Goal: Task Accomplishment & Management: Complete application form

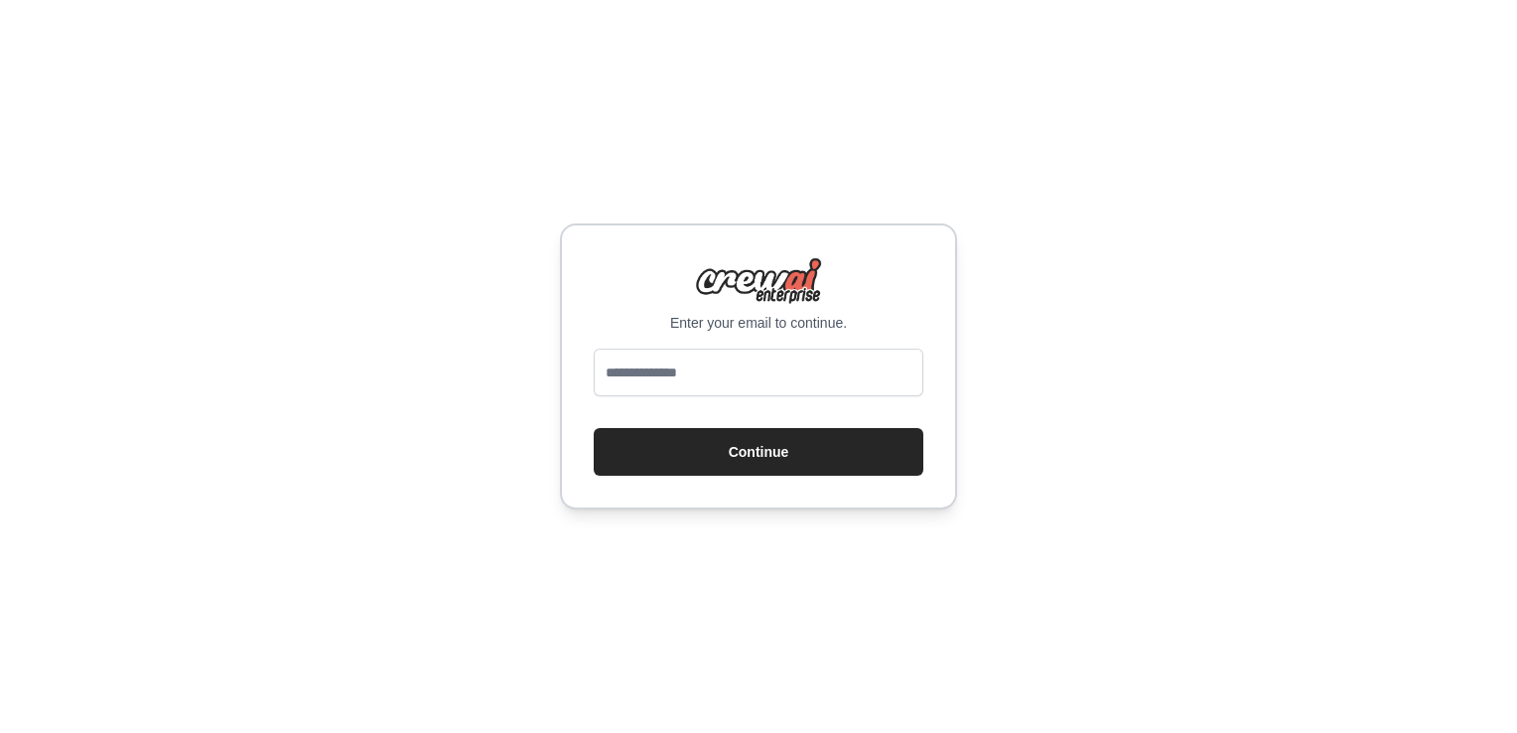
type input "**********"
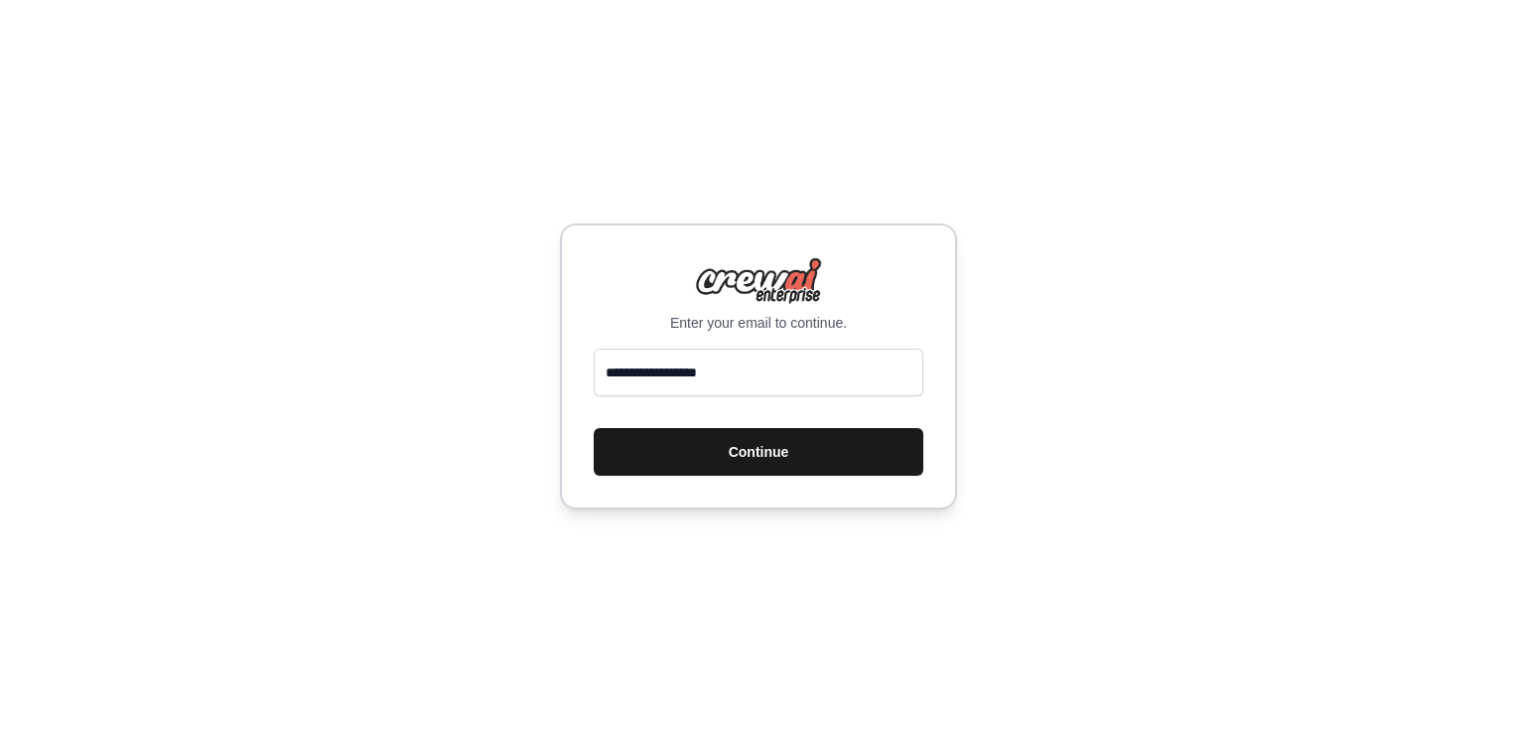
click at [694, 447] on button "Continue" at bounding box center [759, 452] width 330 height 48
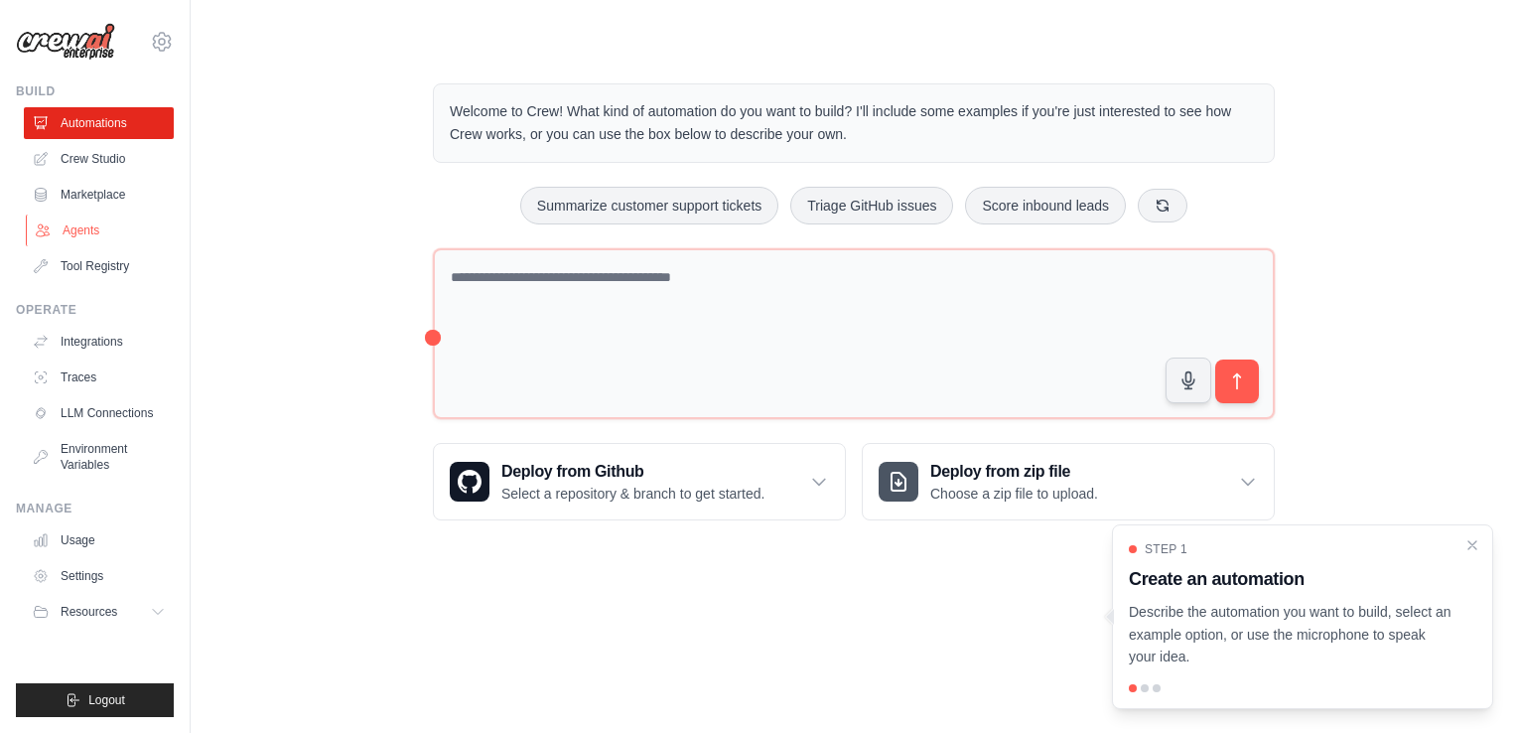
click at [89, 226] on link "Agents" at bounding box center [101, 230] width 150 height 32
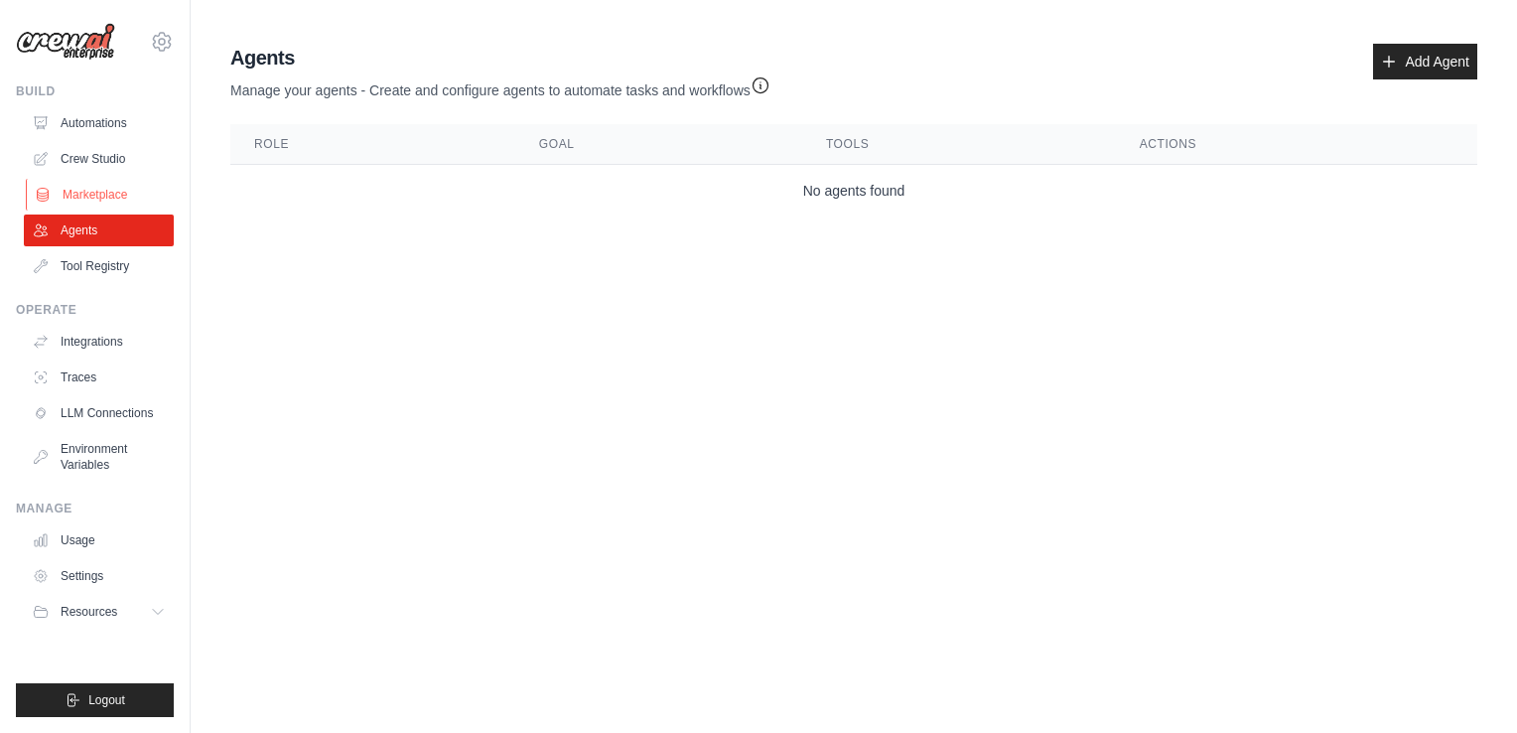
click at [96, 195] on link "Marketplace" at bounding box center [101, 195] width 150 height 32
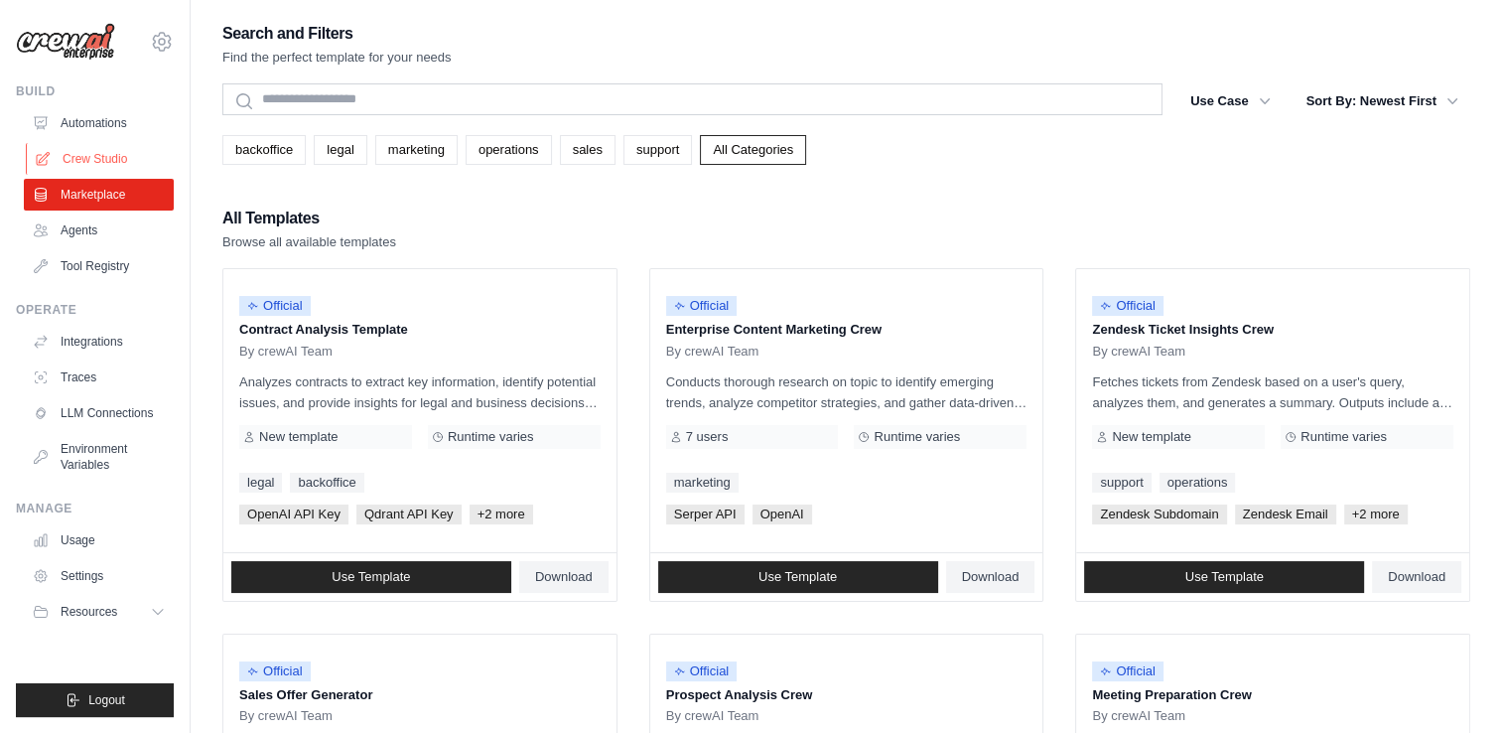
click at [99, 169] on link "Crew Studio" at bounding box center [101, 159] width 150 height 32
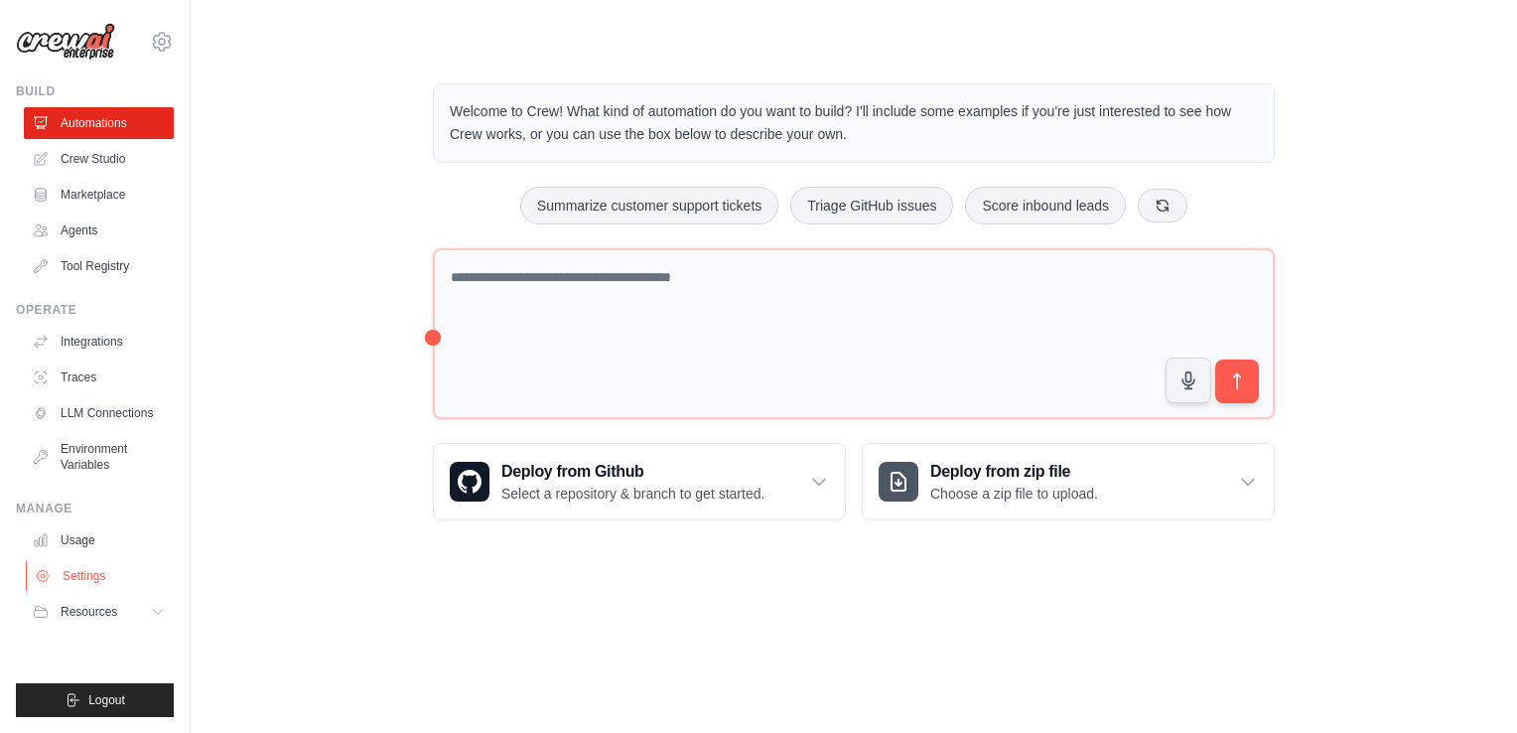
click at [83, 578] on link "Settings" at bounding box center [101, 576] width 150 height 32
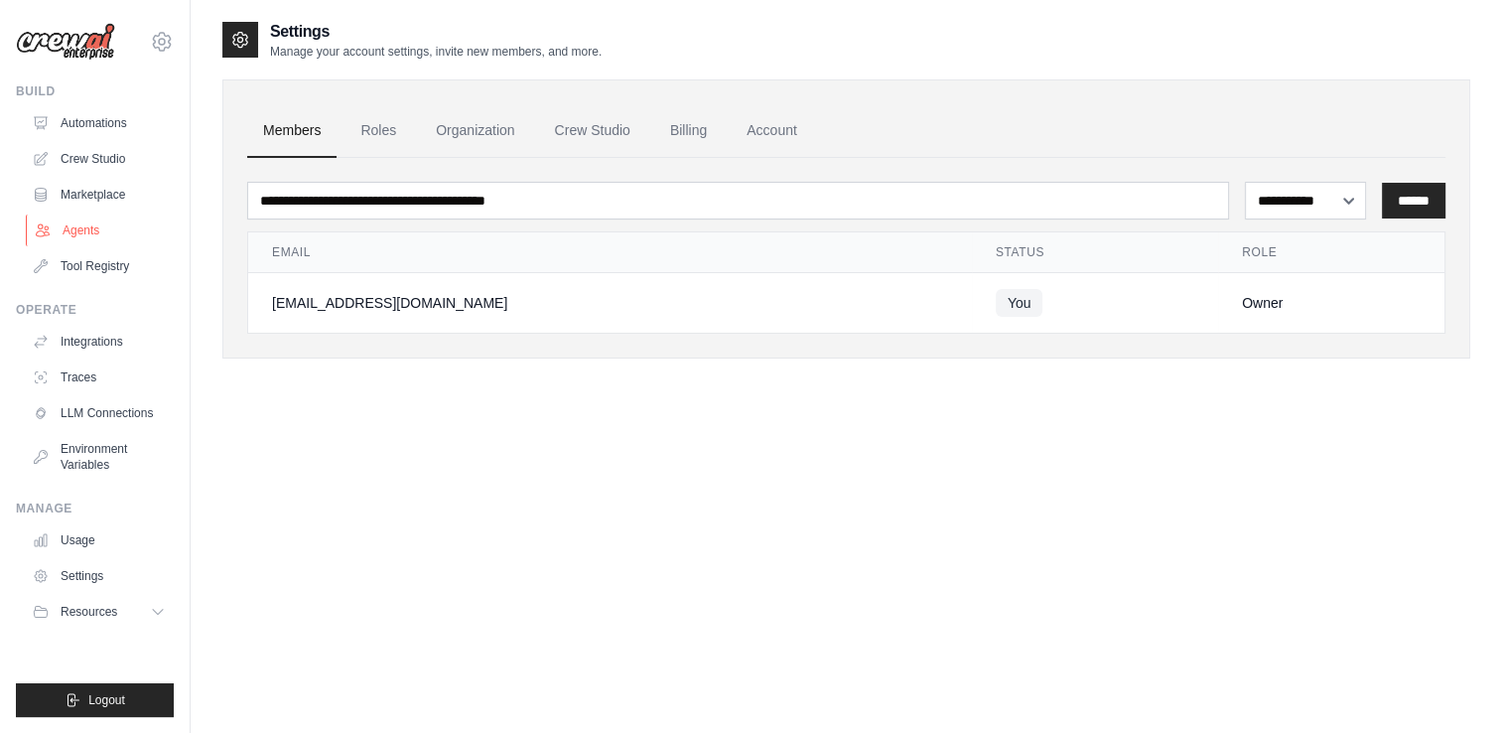
click at [84, 233] on link "Agents" at bounding box center [101, 230] width 150 height 32
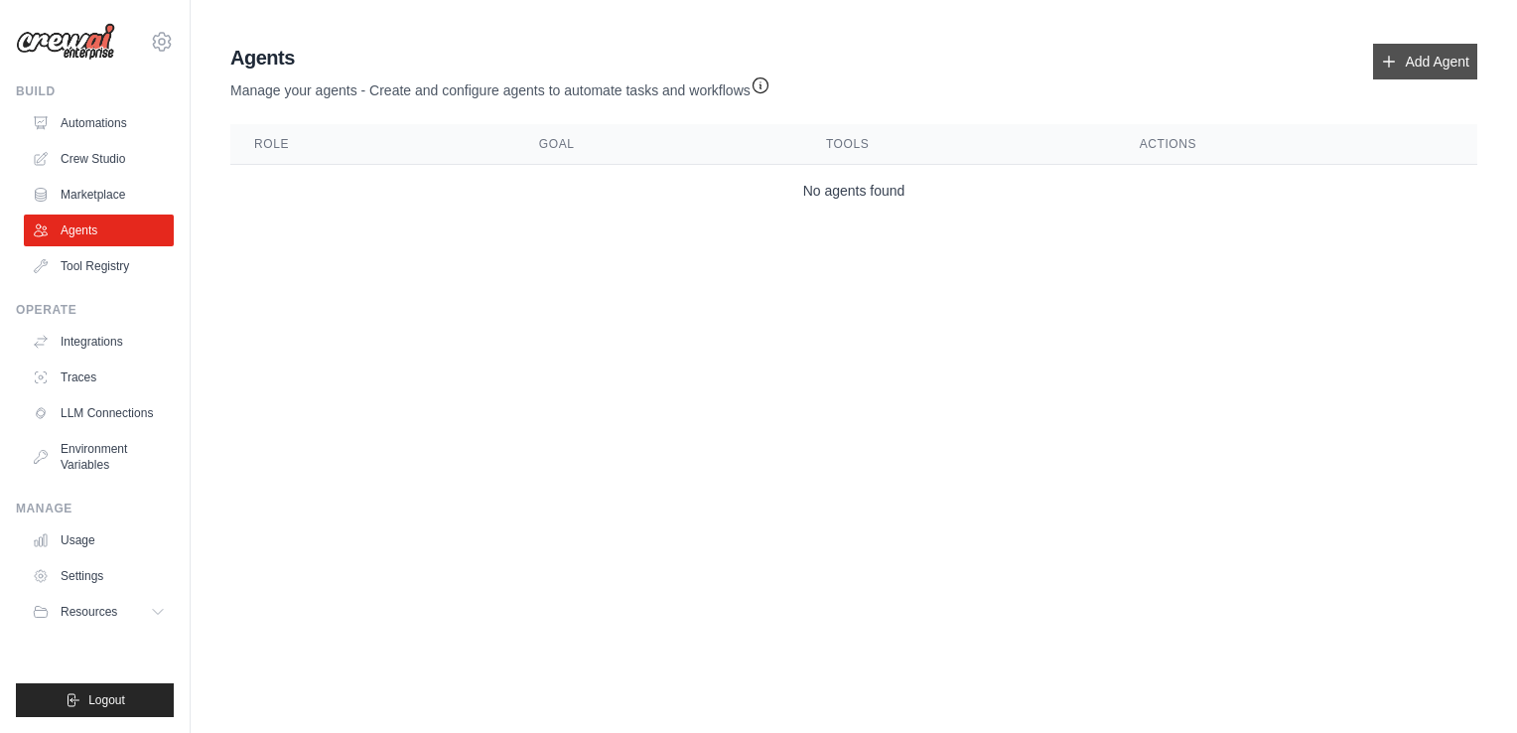
click at [1397, 61] on link "Add Agent" at bounding box center [1425, 62] width 104 height 36
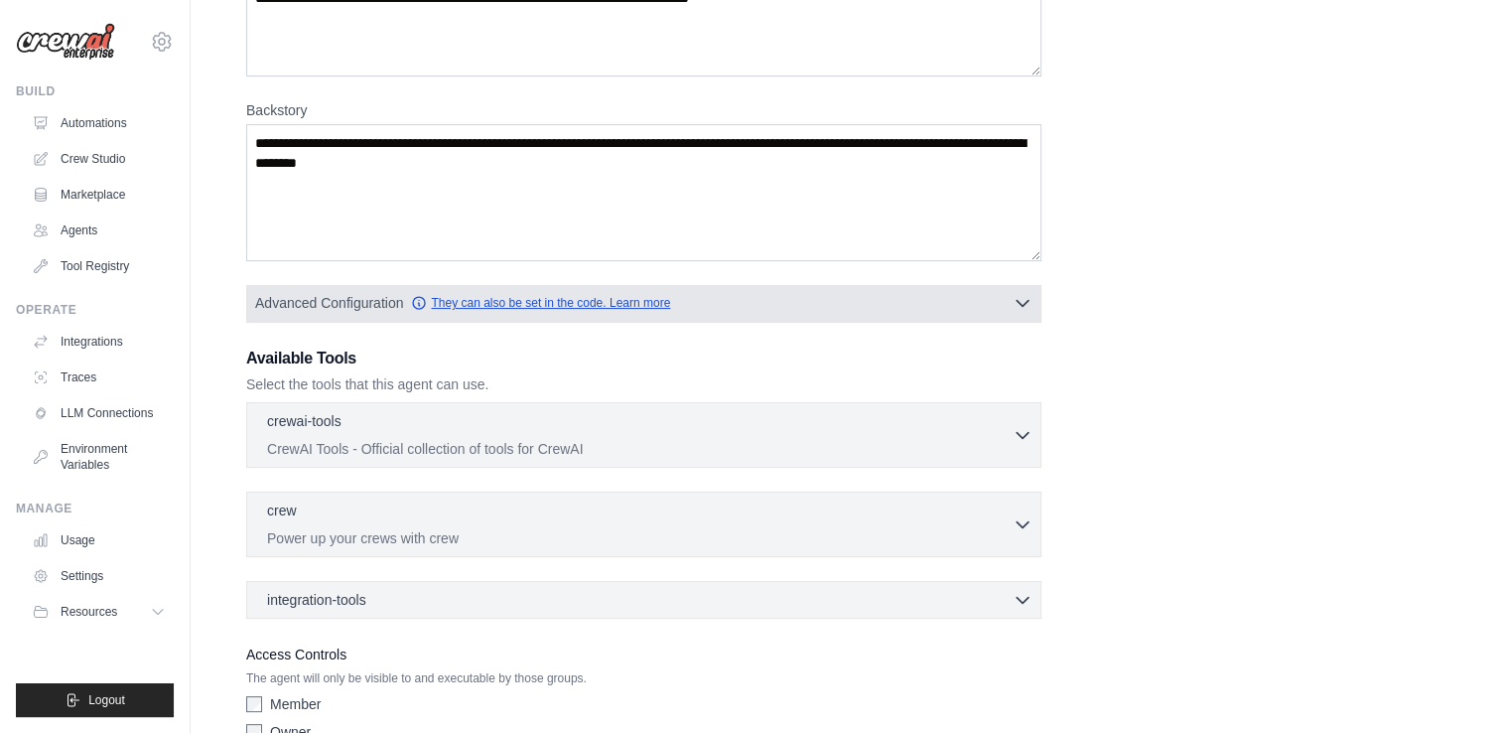
scroll to position [329, 0]
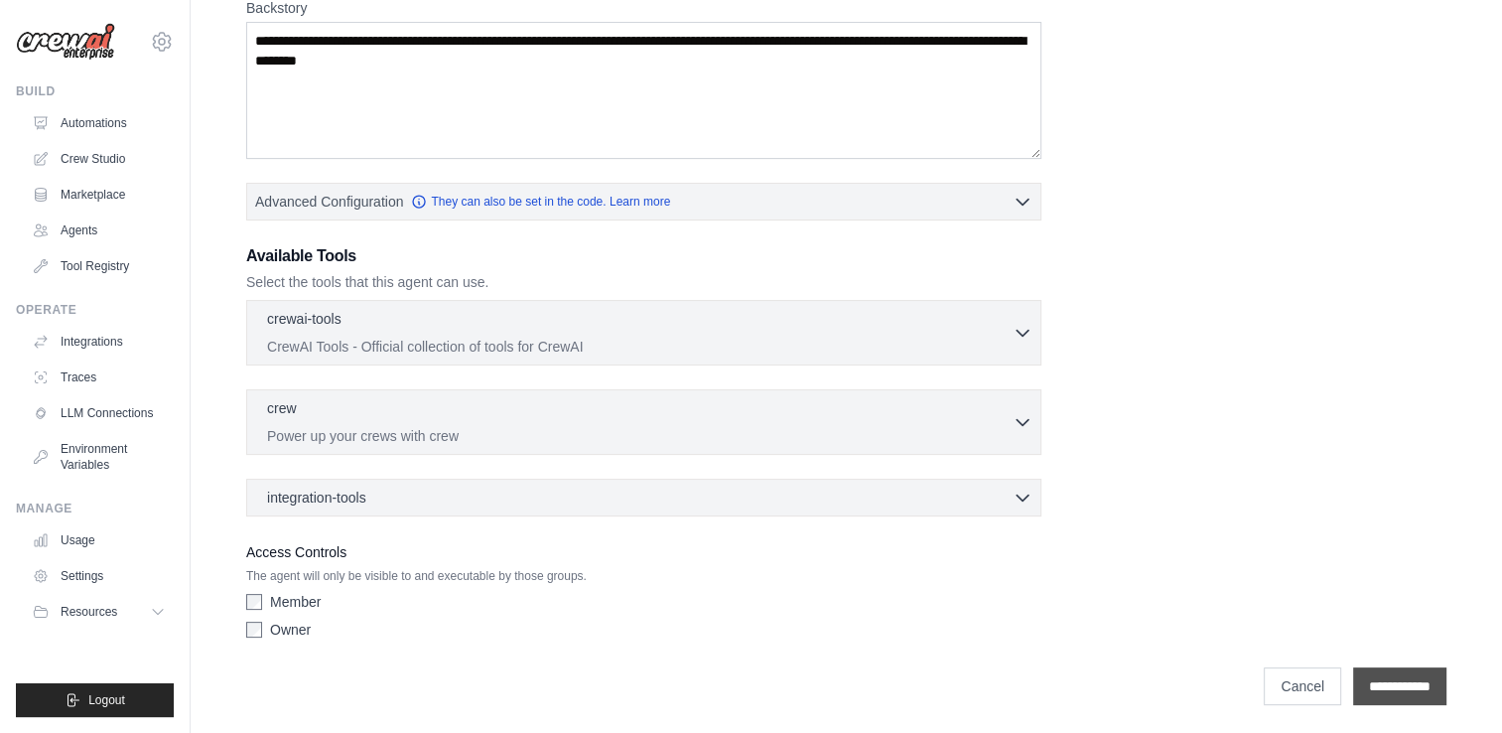
click at [1371, 676] on input "**********" at bounding box center [1399, 686] width 93 height 38
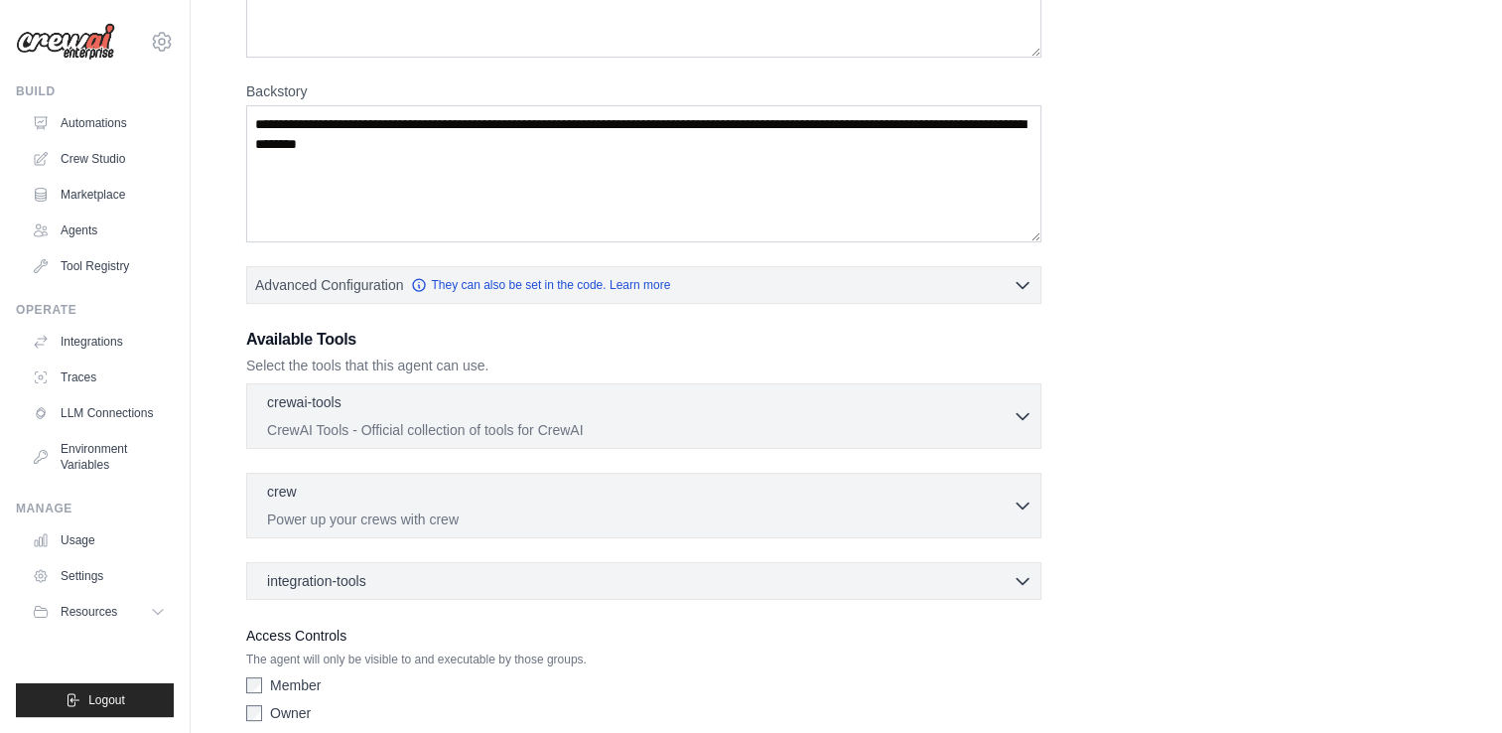
scroll to position [479, 0]
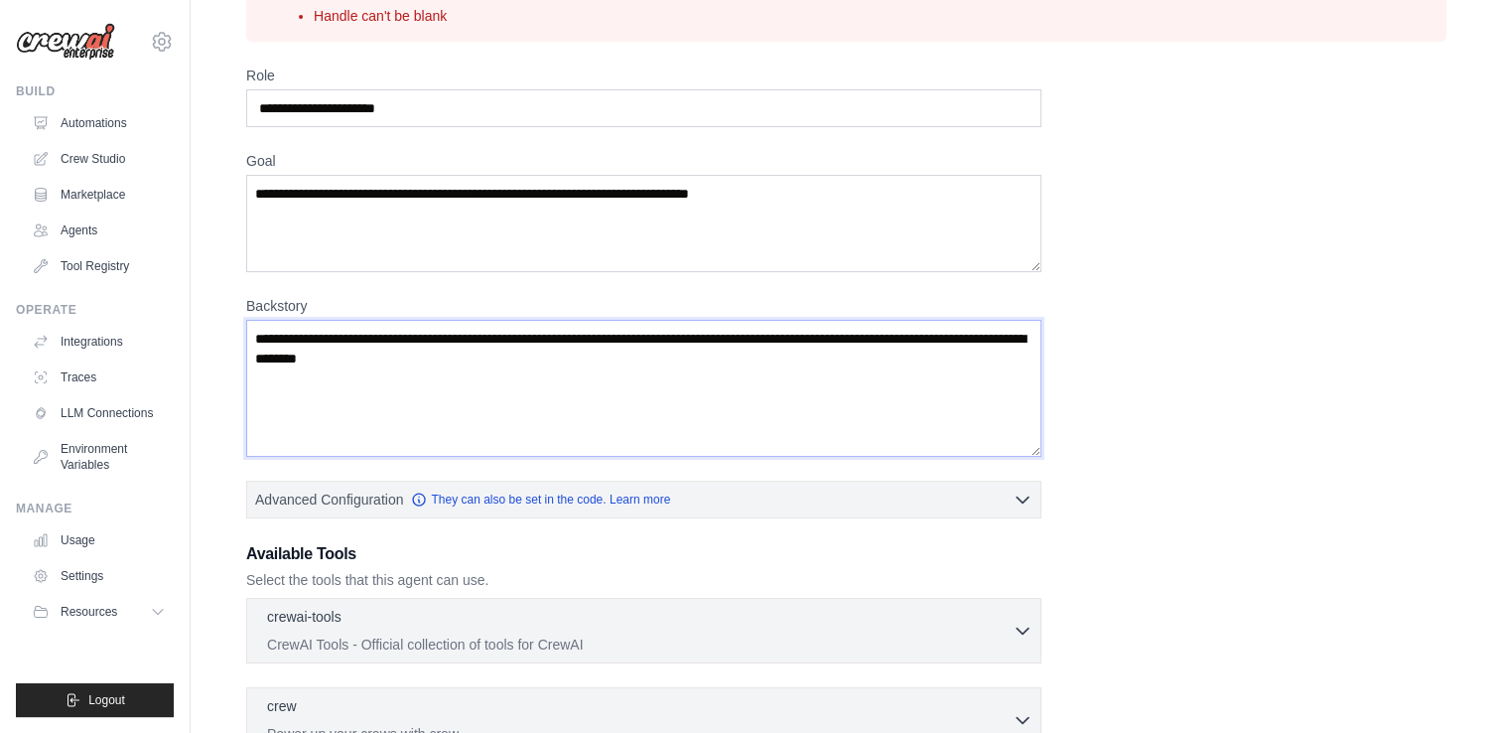
click at [358, 363] on textarea "Backstory" at bounding box center [643, 388] width 795 height 137
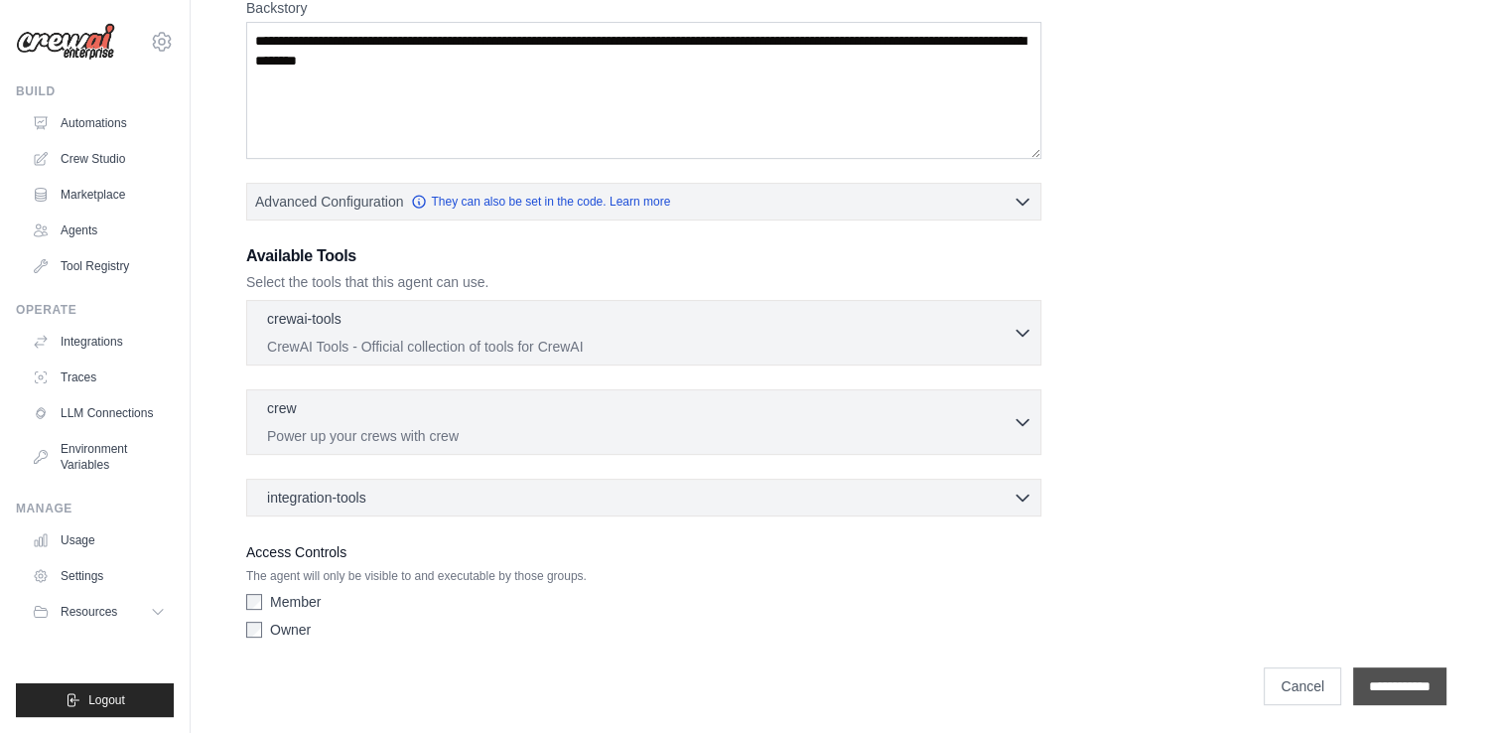
click at [1427, 692] on input "**********" at bounding box center [1399, 686] width 93 height 38
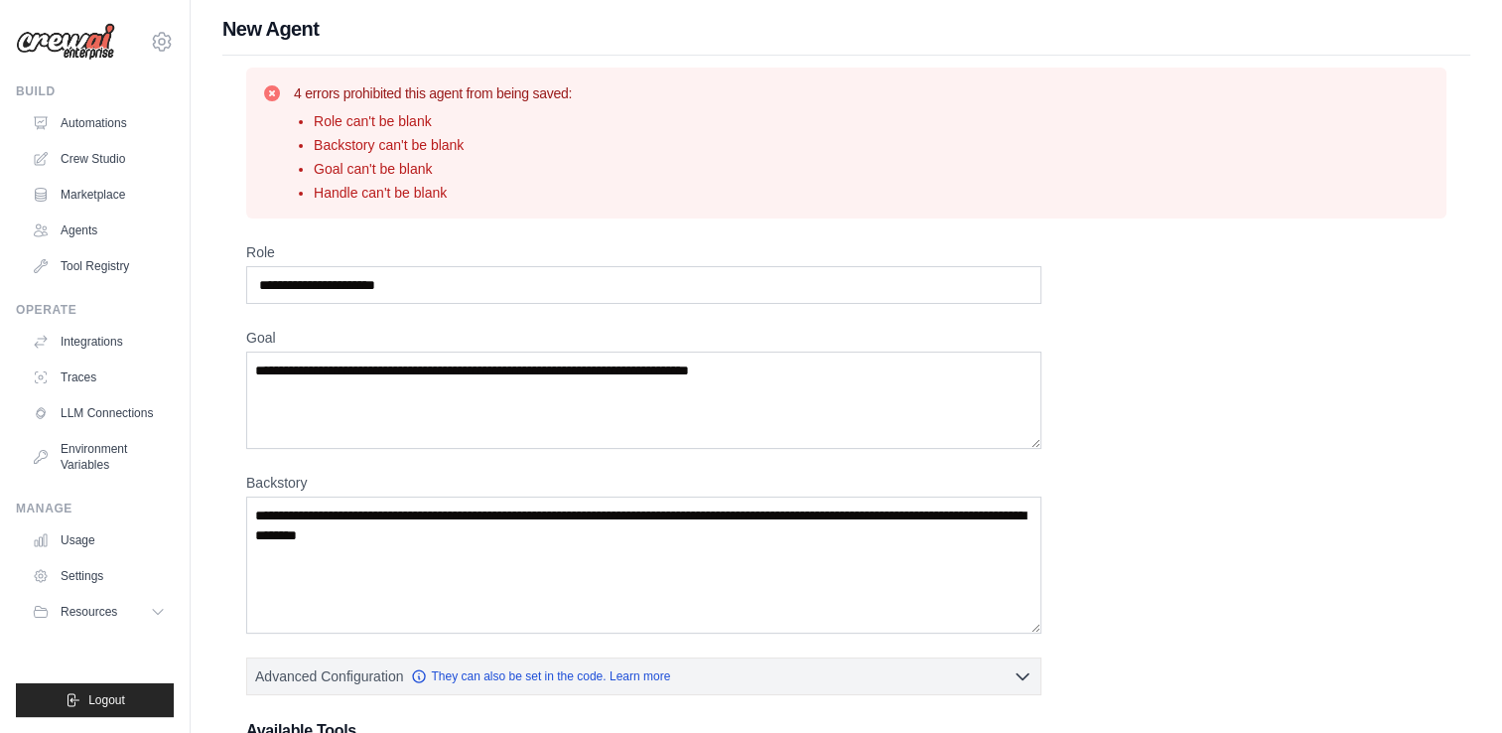
scroll to position [0, 0]
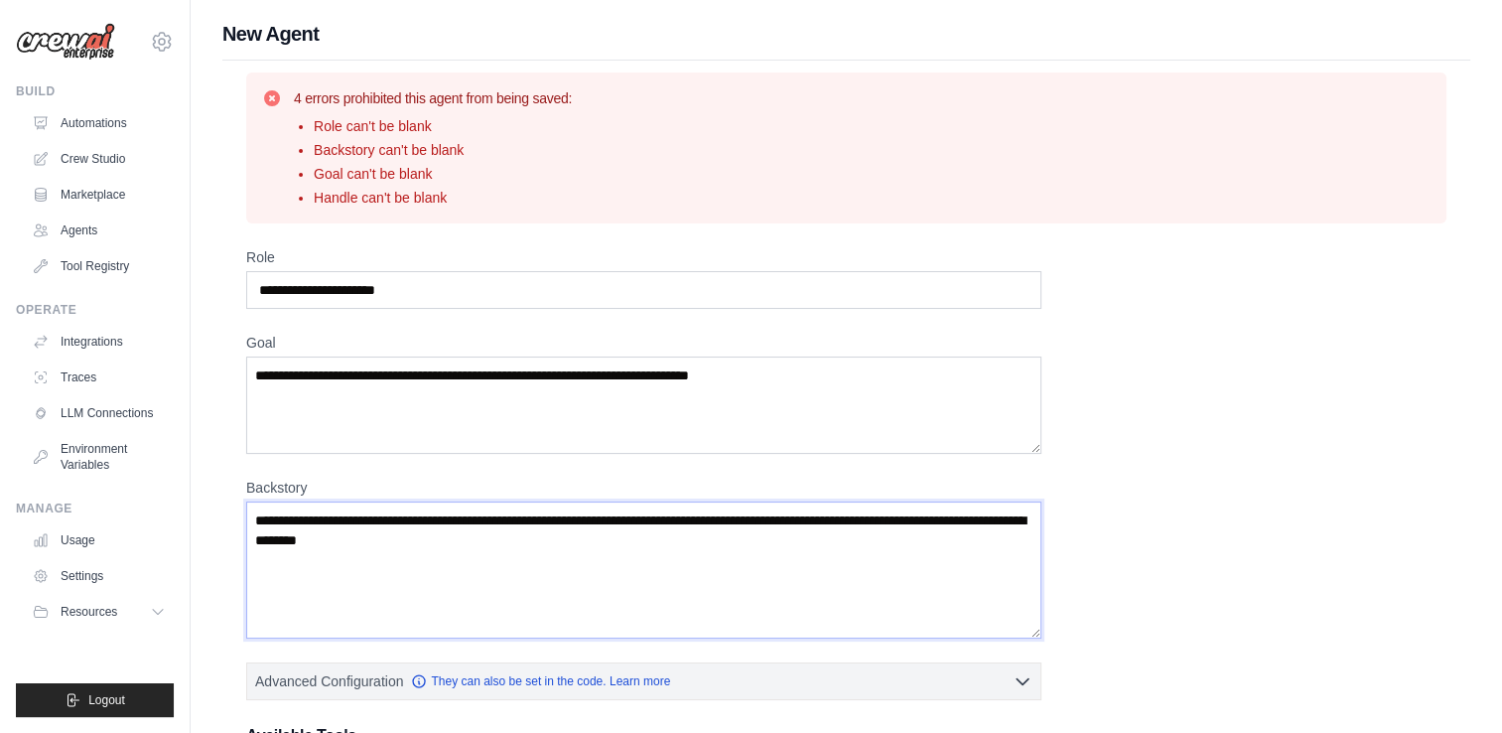
click at [432, 543] on textarea "Backstory" at bounding box center [643, 569] width 795 height 137
drag, startPoint x: 586, startPoint y: 540, endPoint x: 251, endPoint y: 491, distance: 338.1
click at [251, 491] on div "Backstory" at bounding box center [643, 557] width 795 height 161
click at [338, 290] on input "Role" at bounding box center [643, 290] width 795 height 38
type input "*"
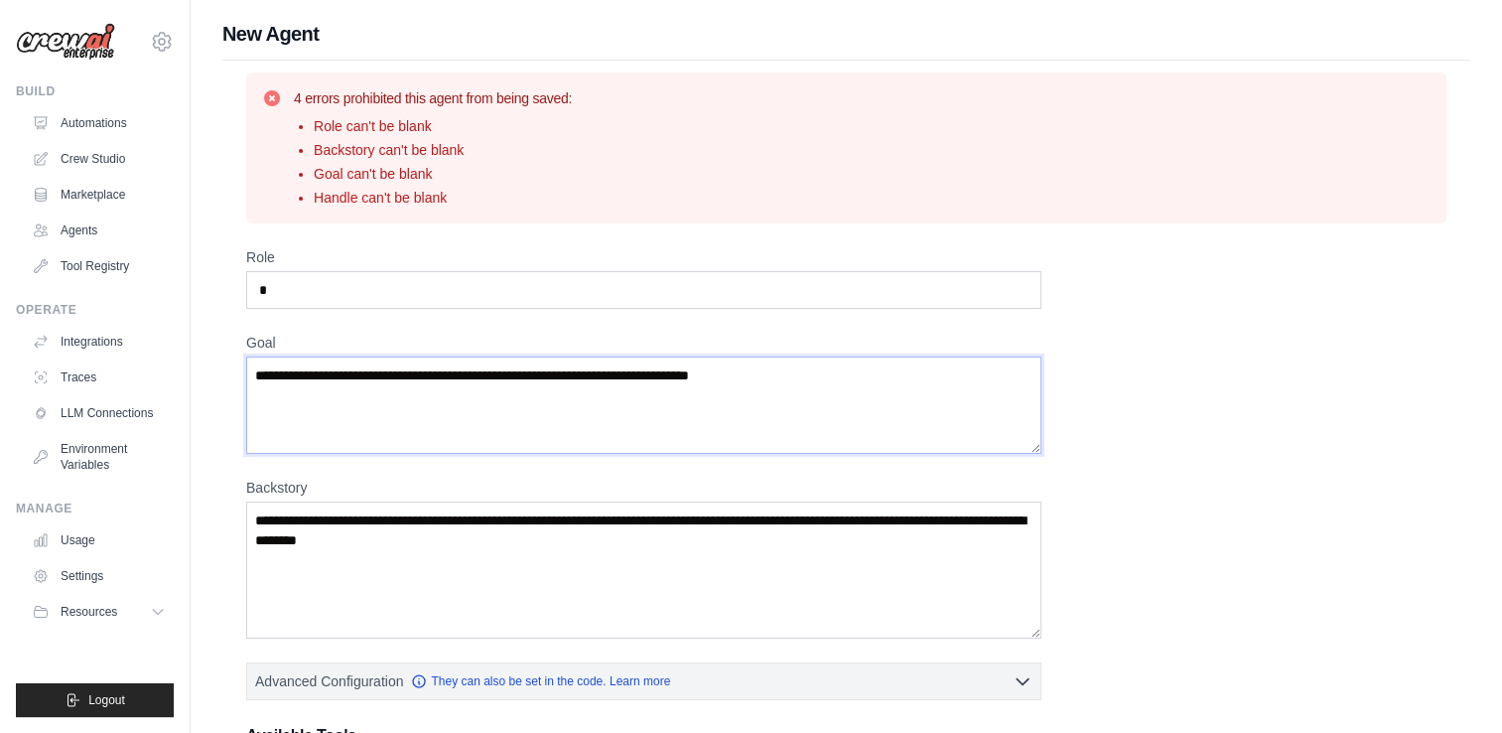
click at [318, 400] on textarea "Goal" at bounding box center [643, 404] width 795 height 97
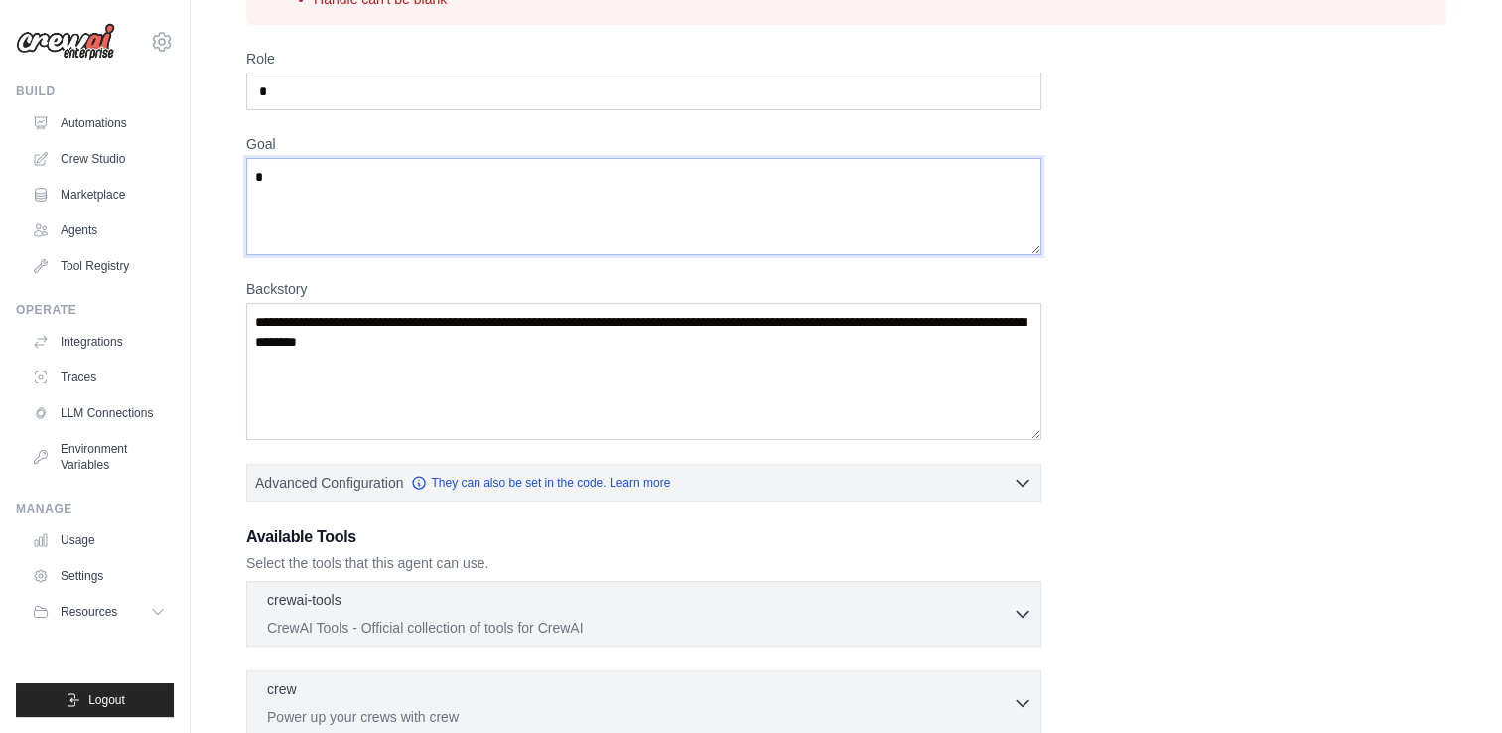
type textarea "*"
click at [350, 353] on textarea "Backstory" at bounding box center [643, 371] width 795 height 137
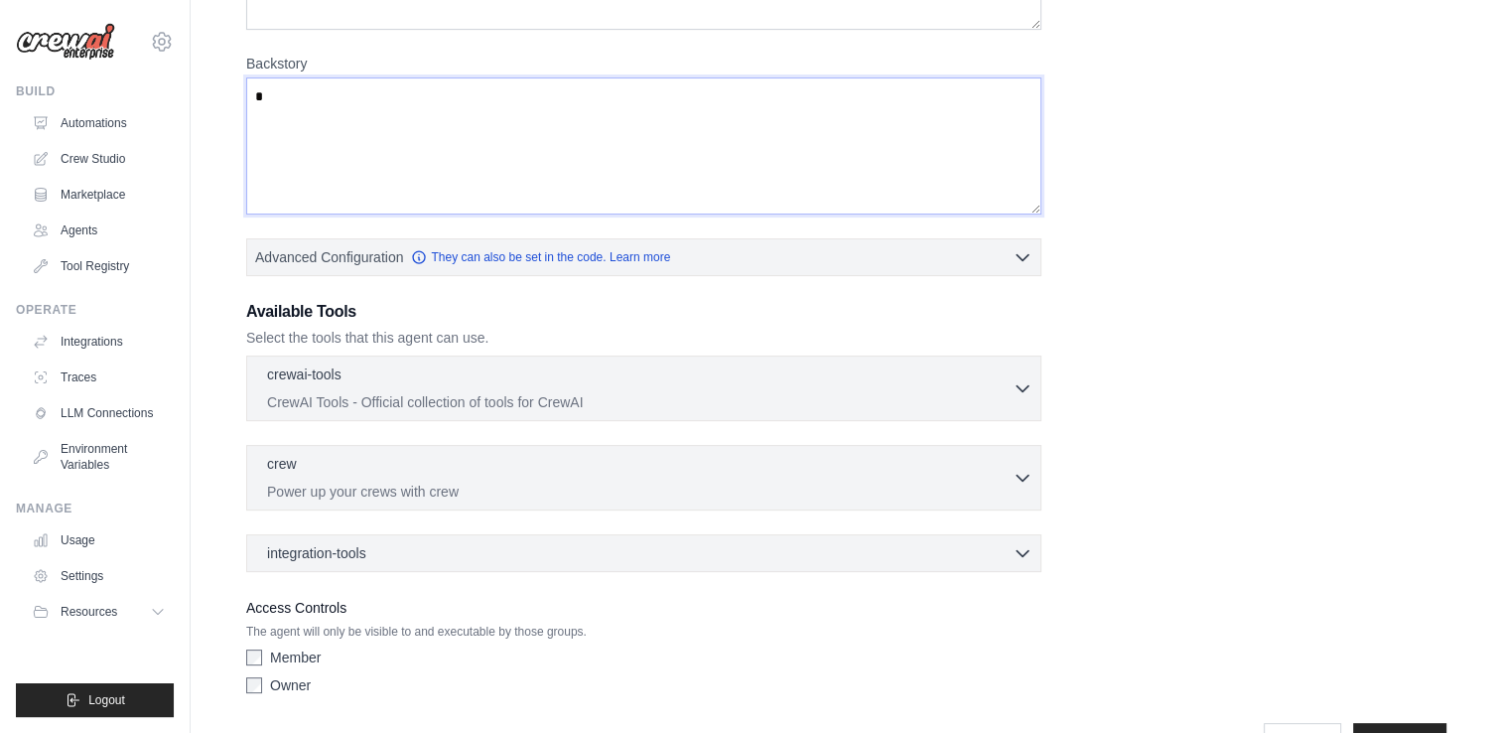
scroll to position [479, 0]
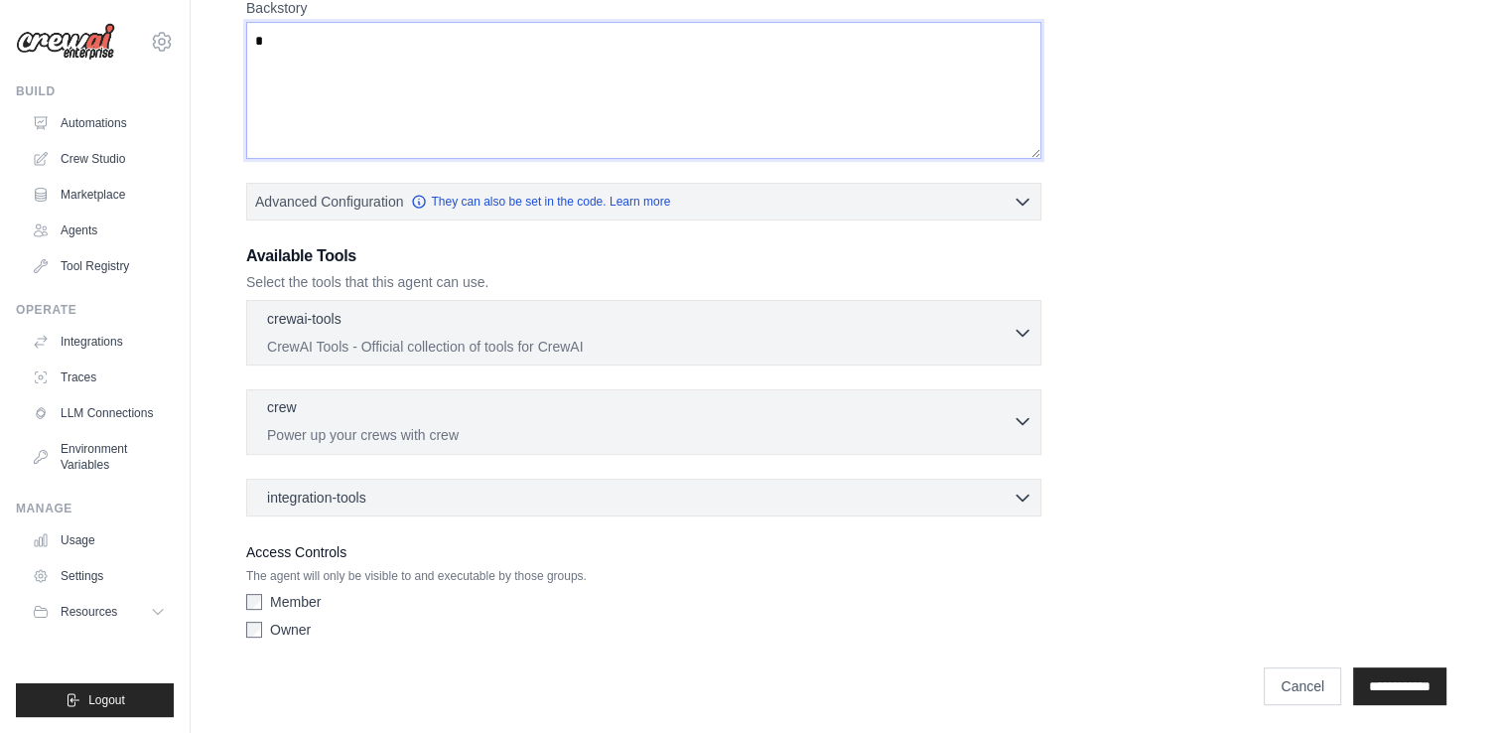
type textarea "*"
click at [1019, 421] on icon "button" at bounding box center [1023, 421] width 20 height 20
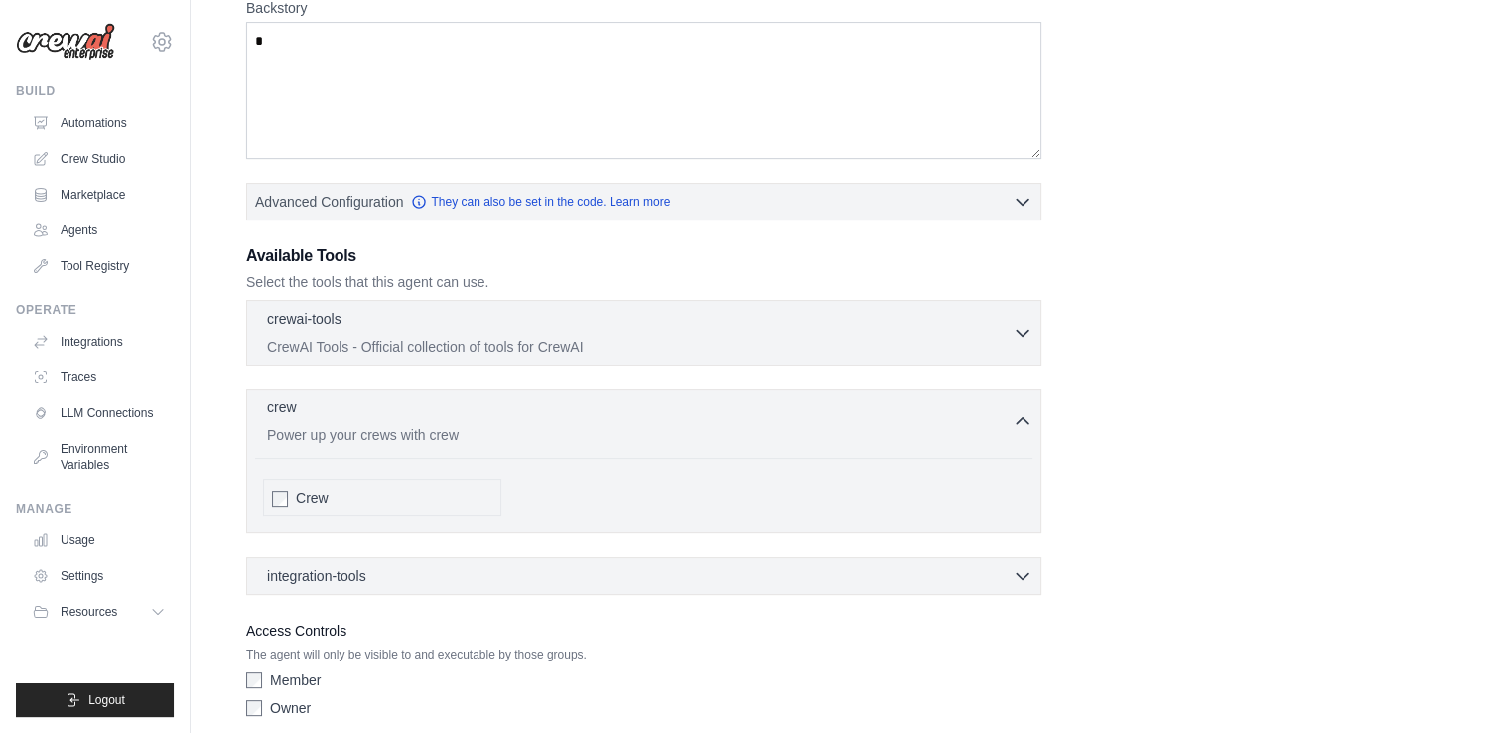
click at [1013, 421] on icon "button" at bounding box center [1023, 421] width 20 height 20
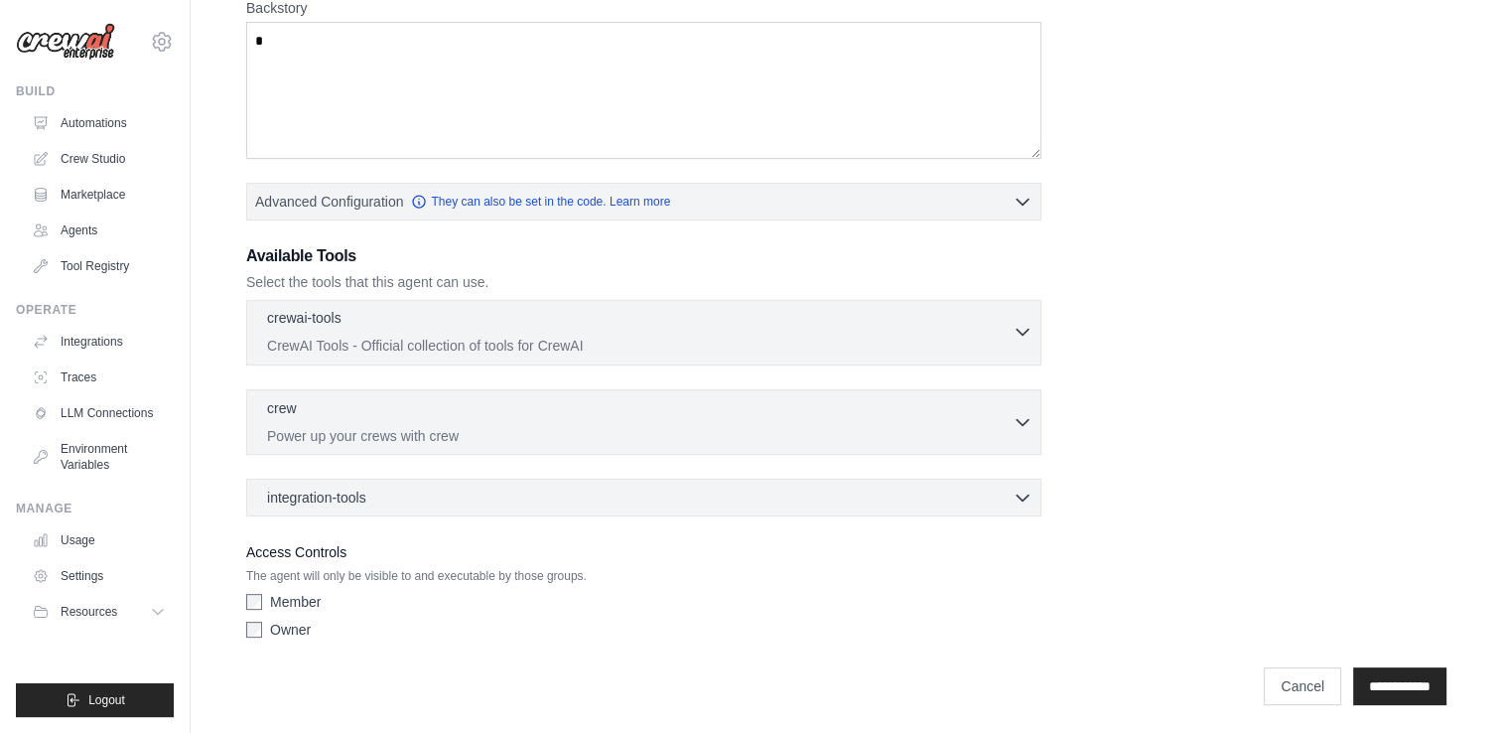
click at [1000, 348] on p "CrewAI Tools - Official collection of tools for CrewAI" at bounding box center [640, 346] width 746 height 20
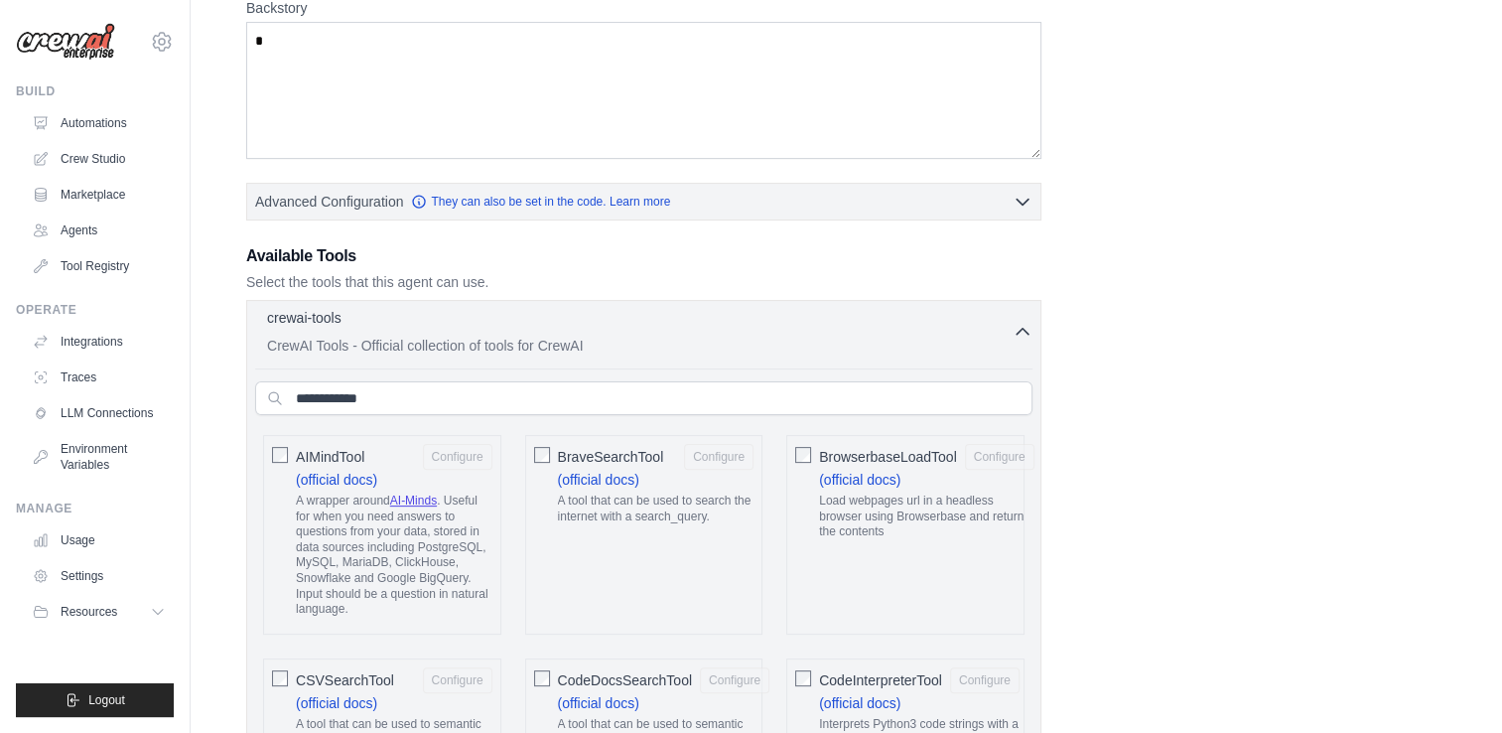
click at [1000, 336] on p "CrewAI Tools - Official collection of tools for CrewAI" at bounding box center [640, 346] width 746 height 20
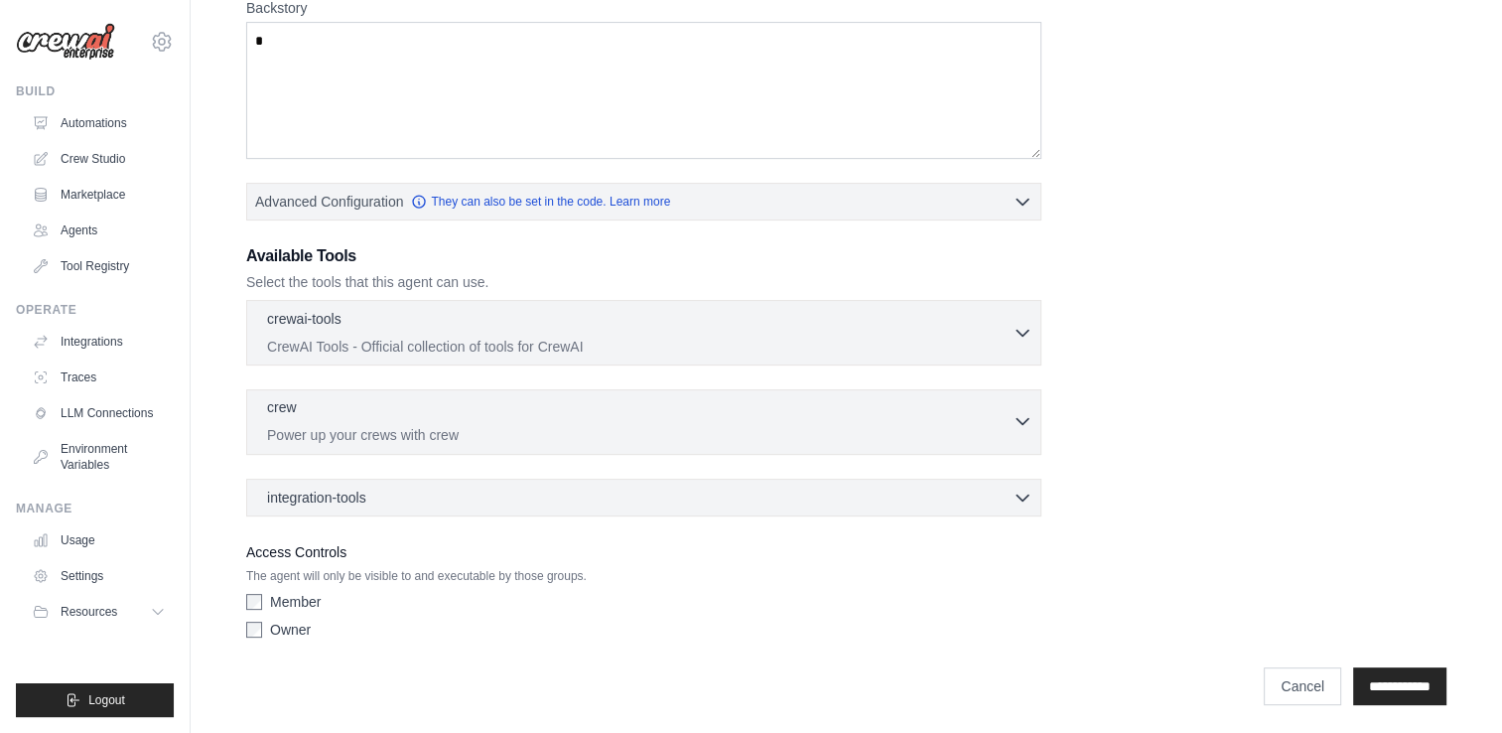
click at [729, 402] on div "crew 0 selected" at bounding box center [640, 409] width 746 height 24
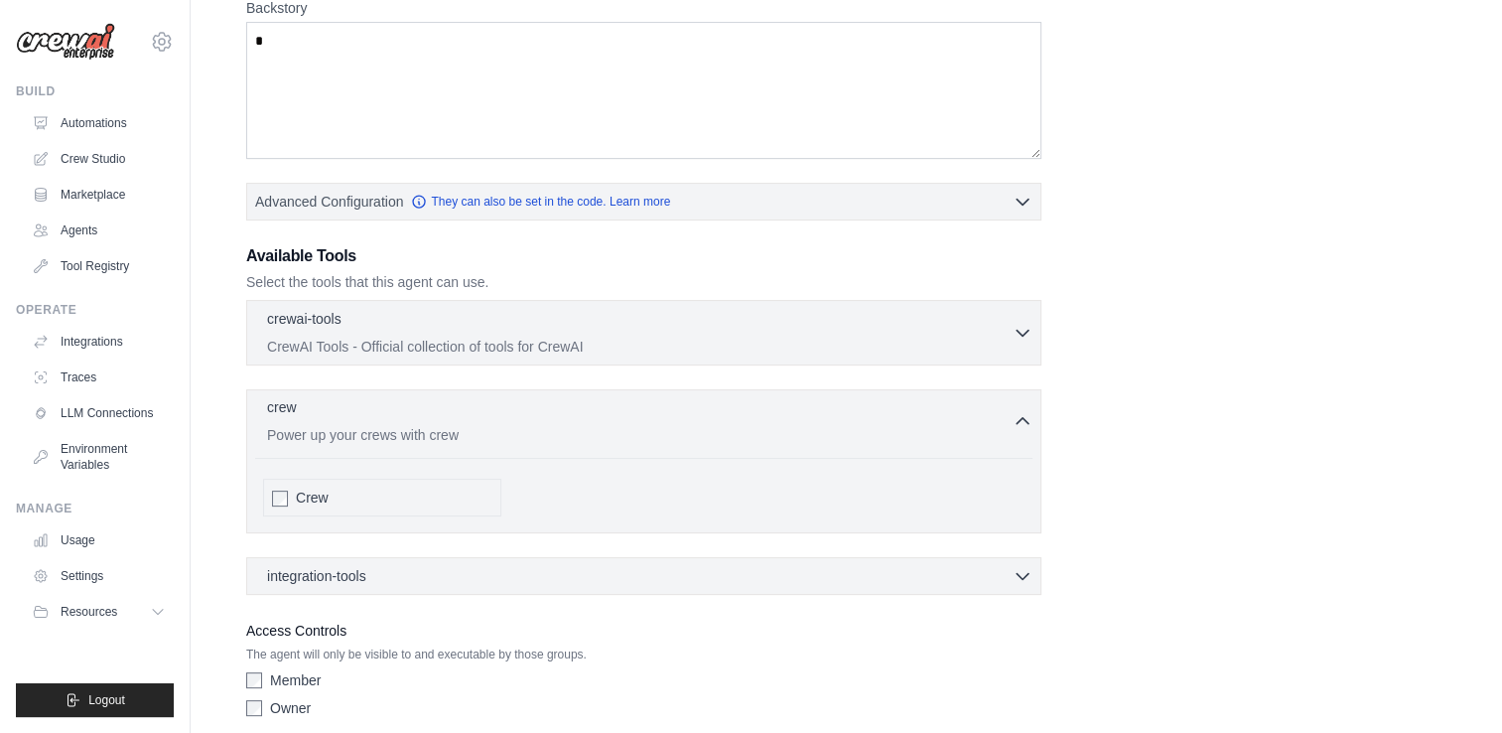
click at [961, 433] on p "Power up your crews with crew" at bounding box center [640, 435] width 746 height 20
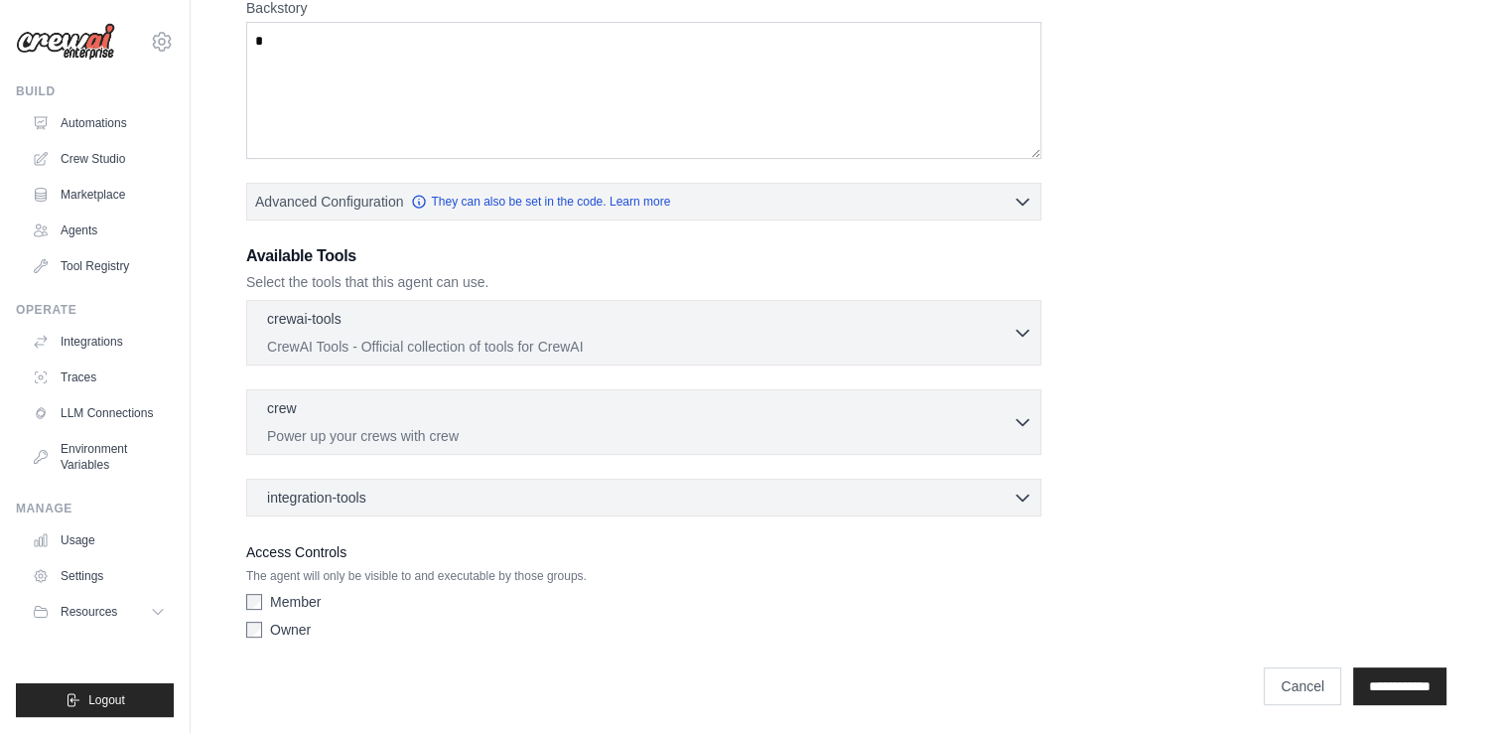
click at [258, 633] on div "Owner" at bounding box center [643, 629] width 795 height 20
click at [1386, 684] on input "**********" at bounding box center [1399, 686] width 93 height 38
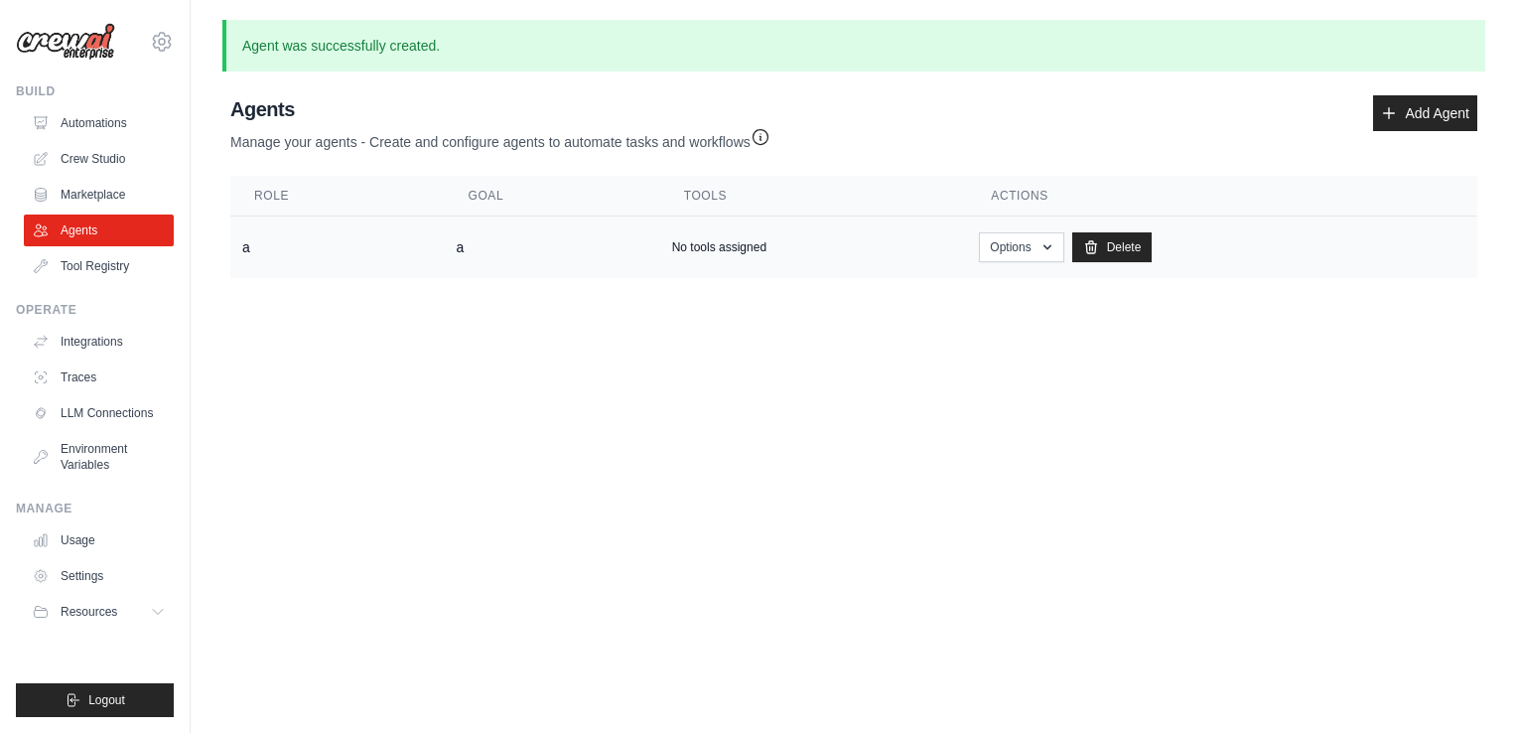
click at [274, 251] on td "a" at bounding box center [336, 247] width 213 height 63
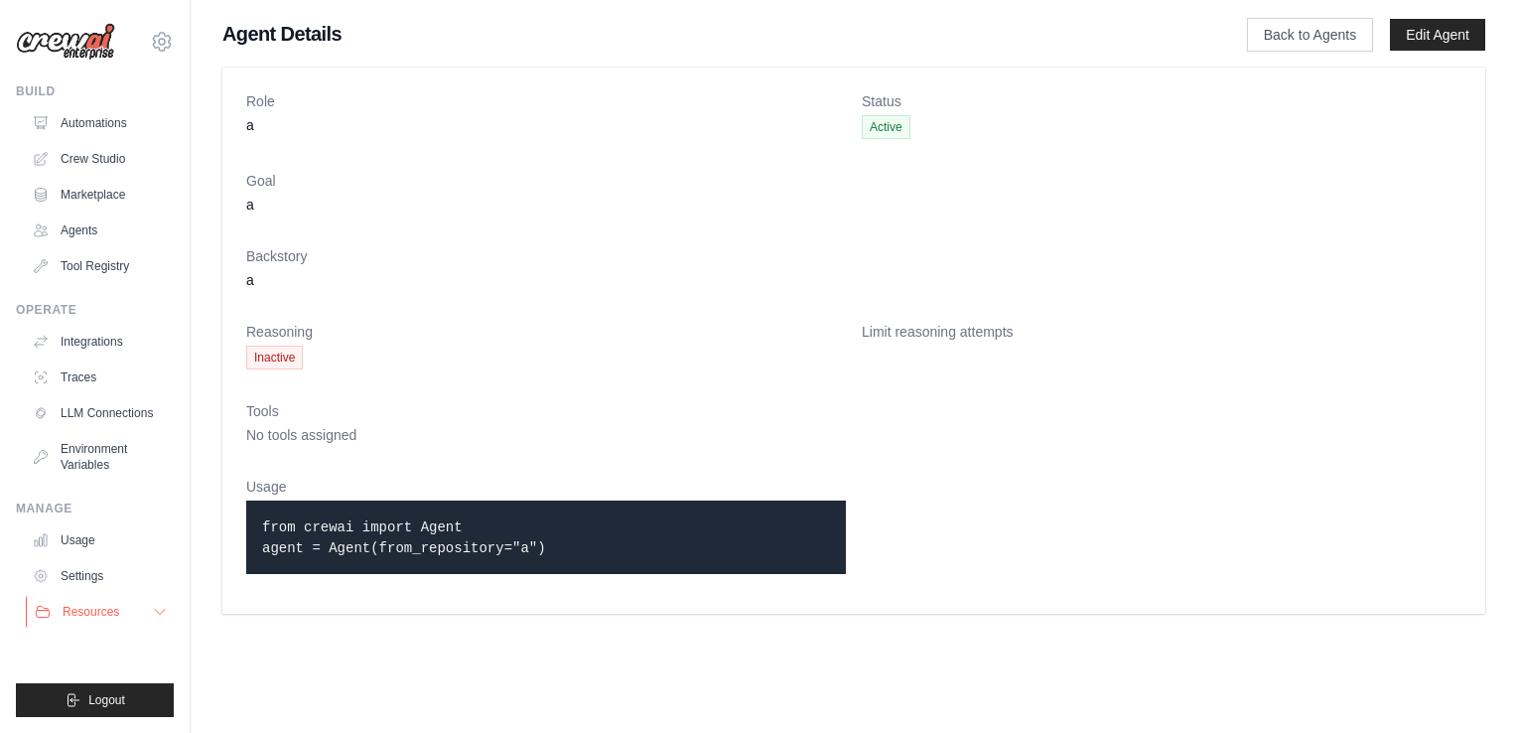
click at [137, 612] on button "Resources" at bounding box center [101, 612] width 150 height 32
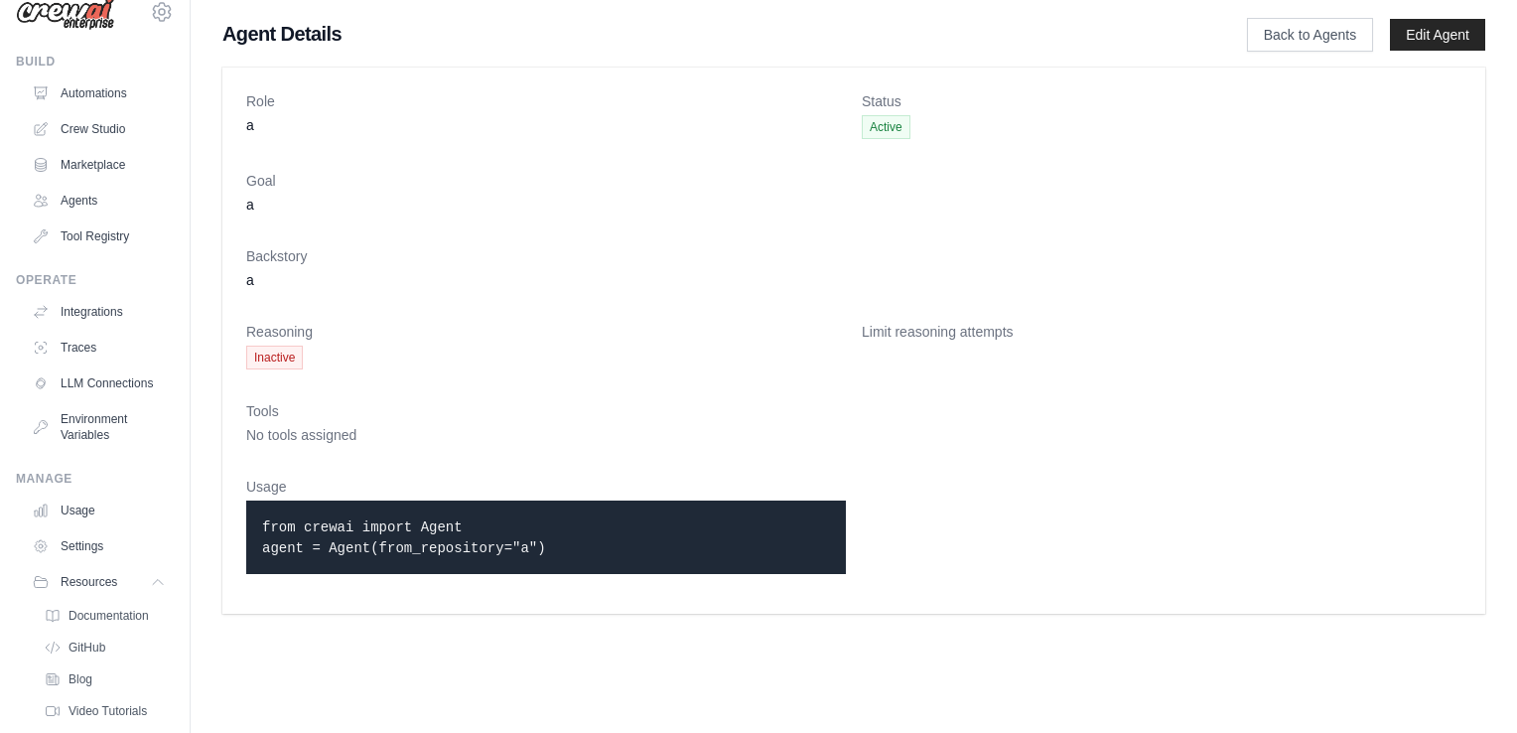
scroll to position [122, 0]
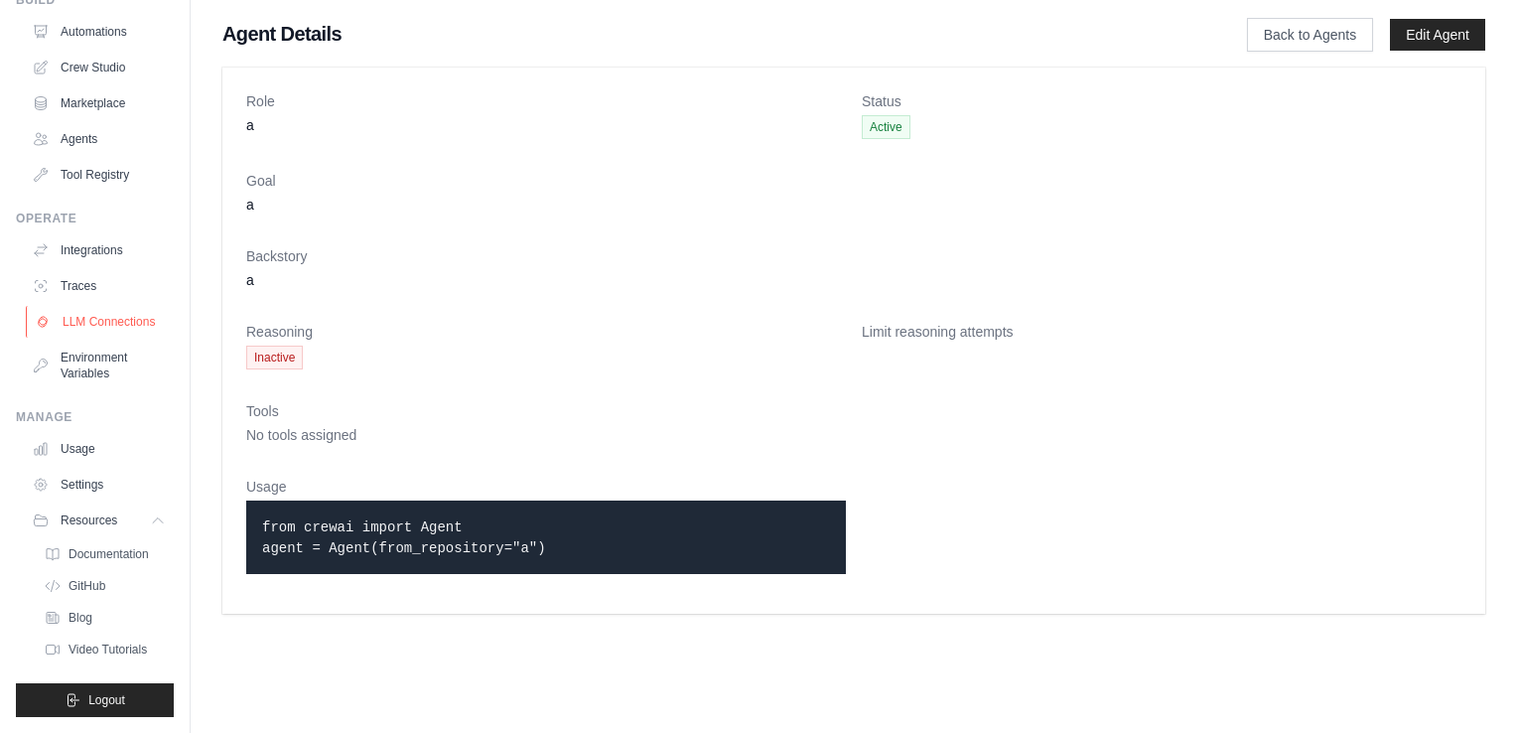
click at [91, 313] on link "LLM Connections" at bounding box center [101, 322] width 150 height 32
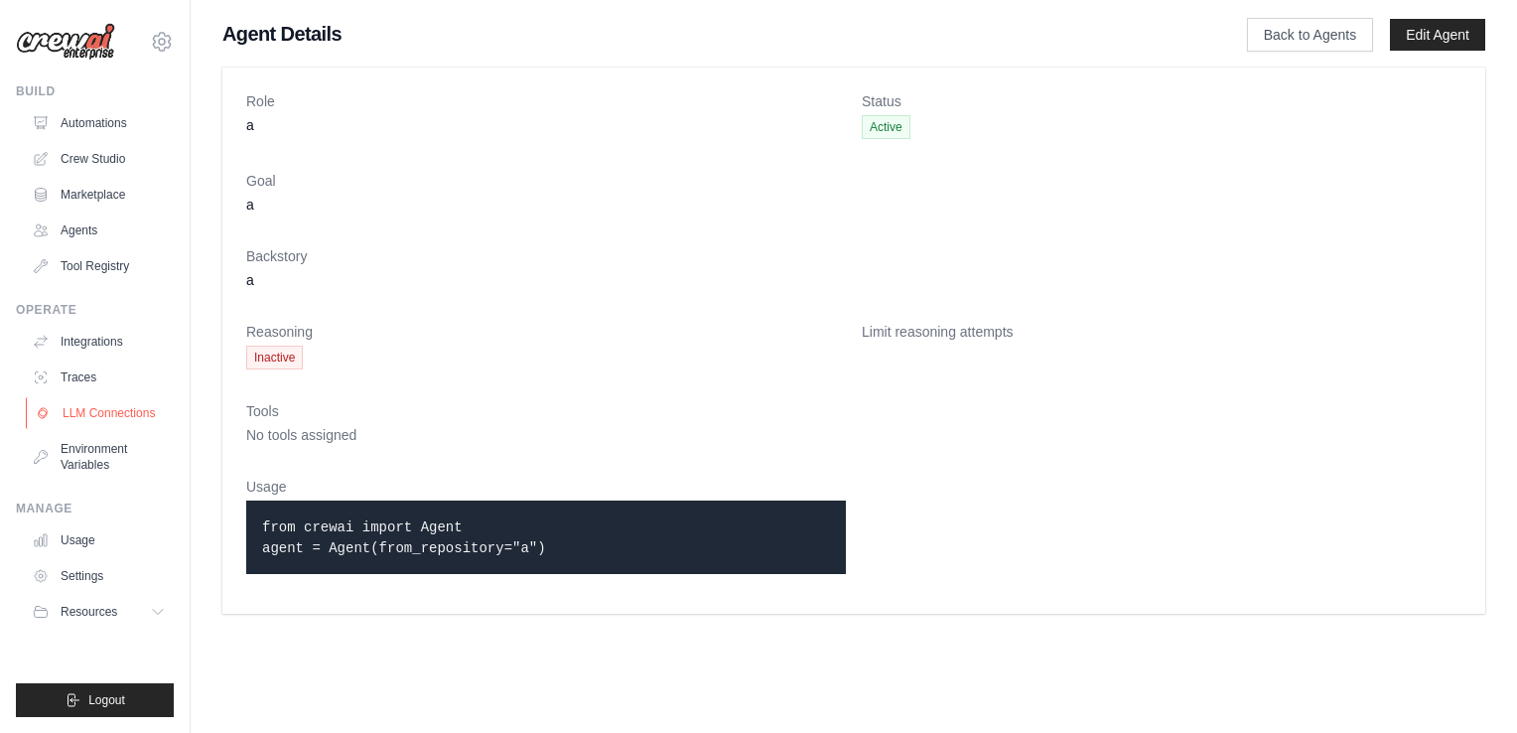
scroll to position [0, 0]
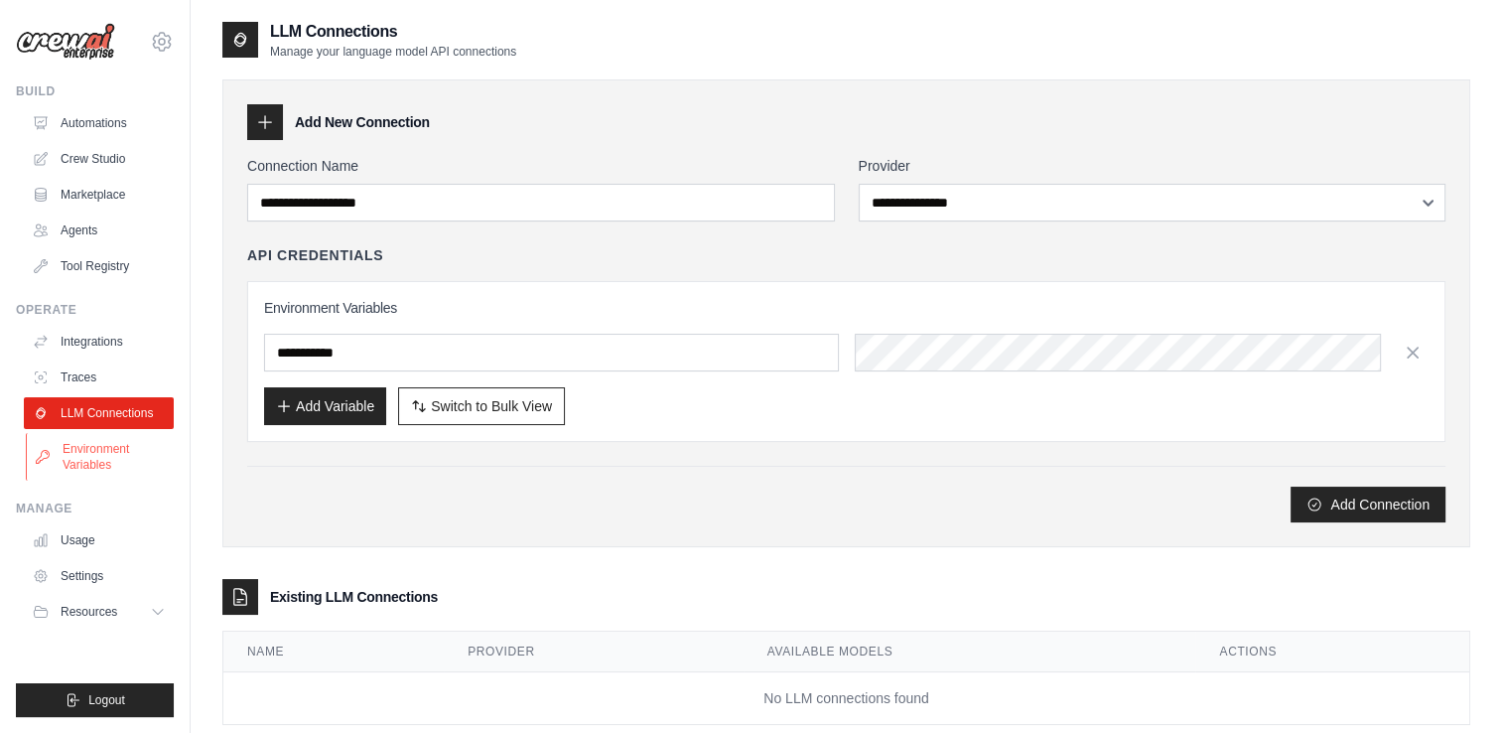
click at [75, 462] on link "Environment Variables" at bounding box center [101, 457] width 150 height 48
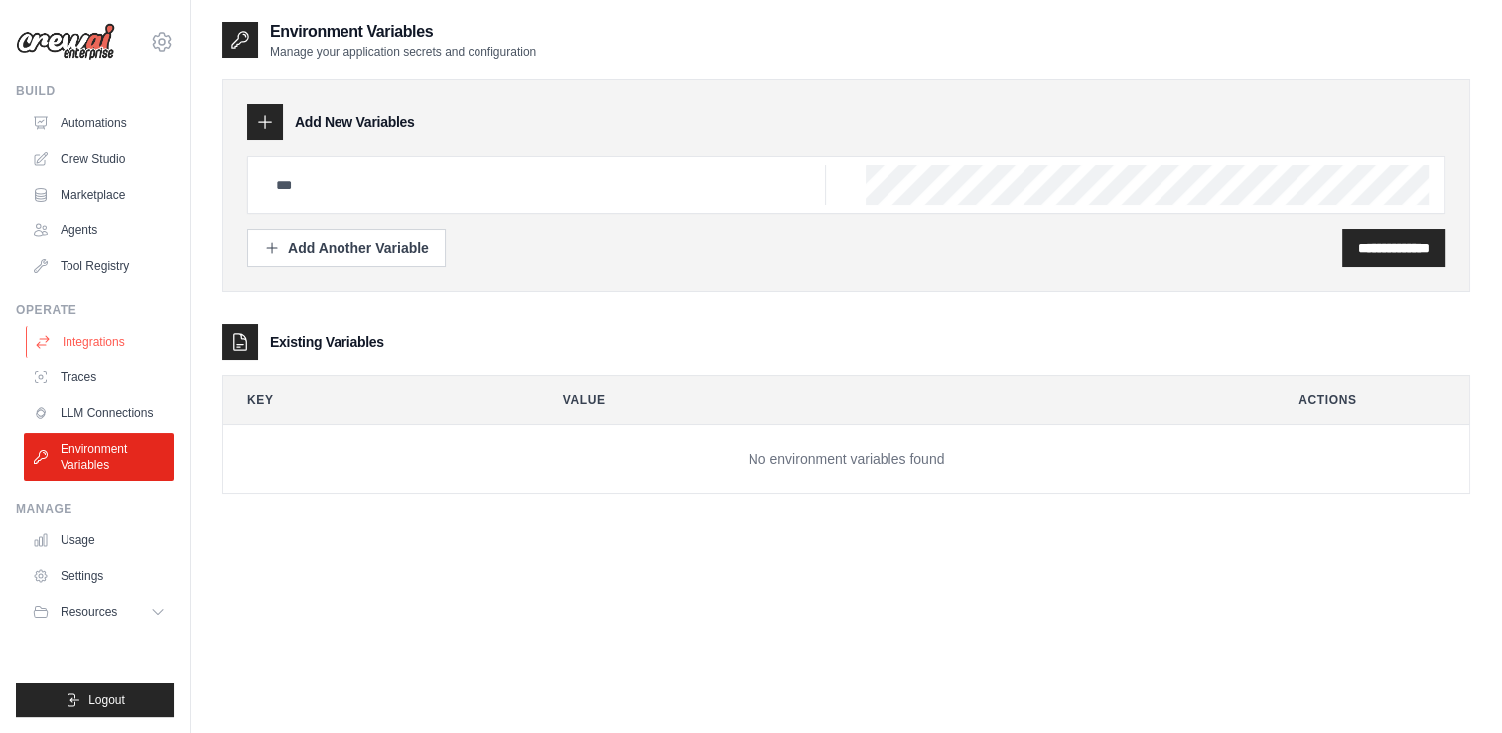
click at [81, 351] on link "Integrations" at bounding box center [101, 342] width 150 height 32
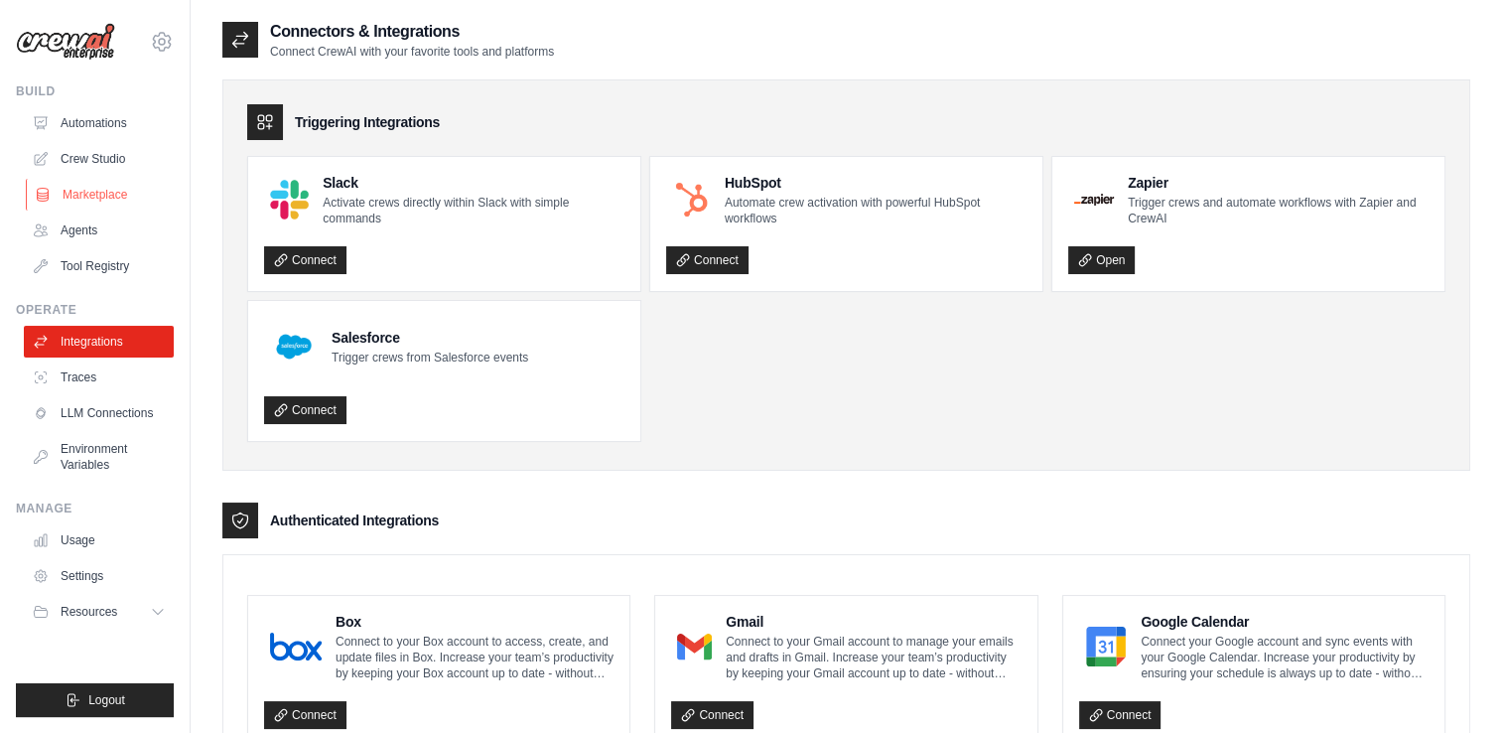
click at [89, 195] on link "Marketplace" at bounding box center [101, 195] width 150 height 32
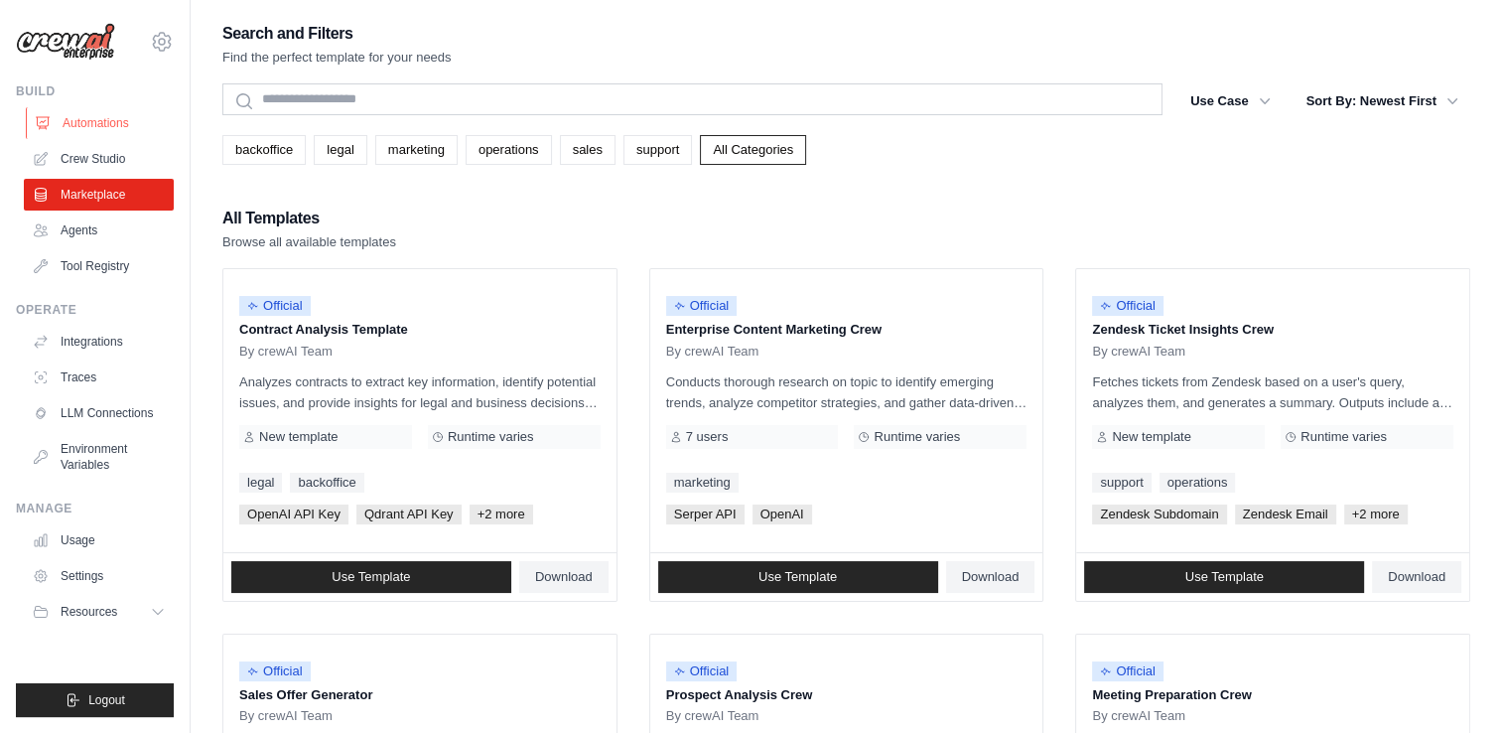
click at [95, 119] on link "Automations" at bounding box center [101, 123] width 150 height 32
